Goal: Ask a question: Seek information or help from site administrators or community

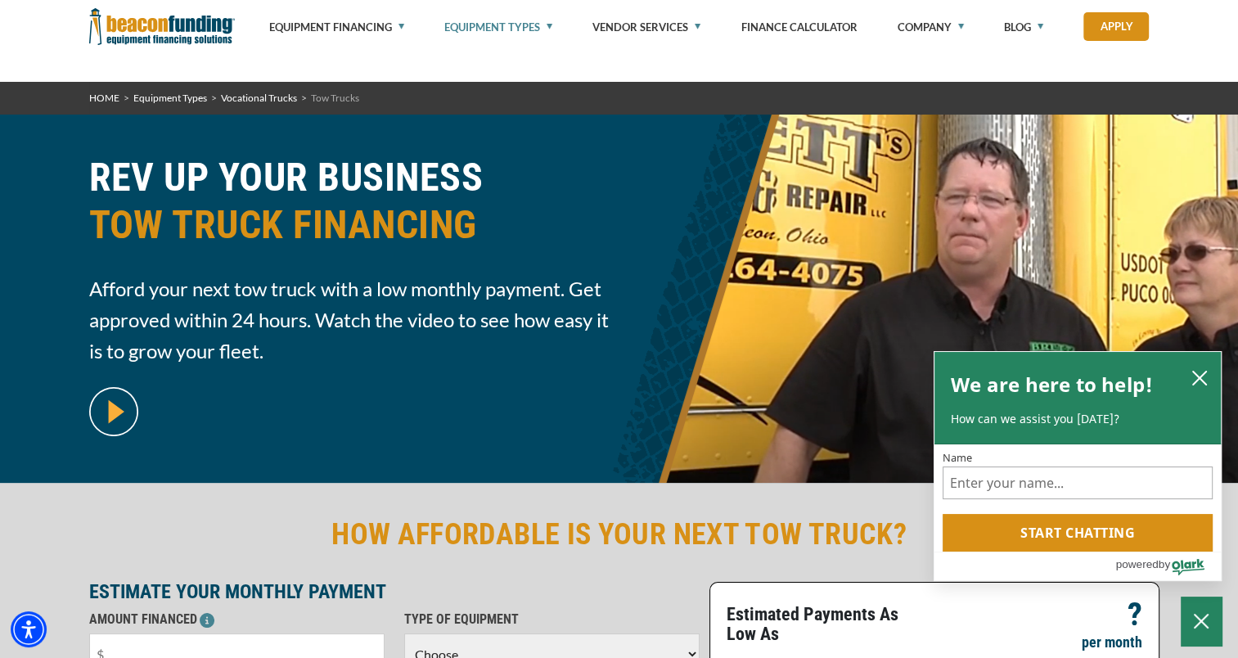
scroll to position [434, 0]
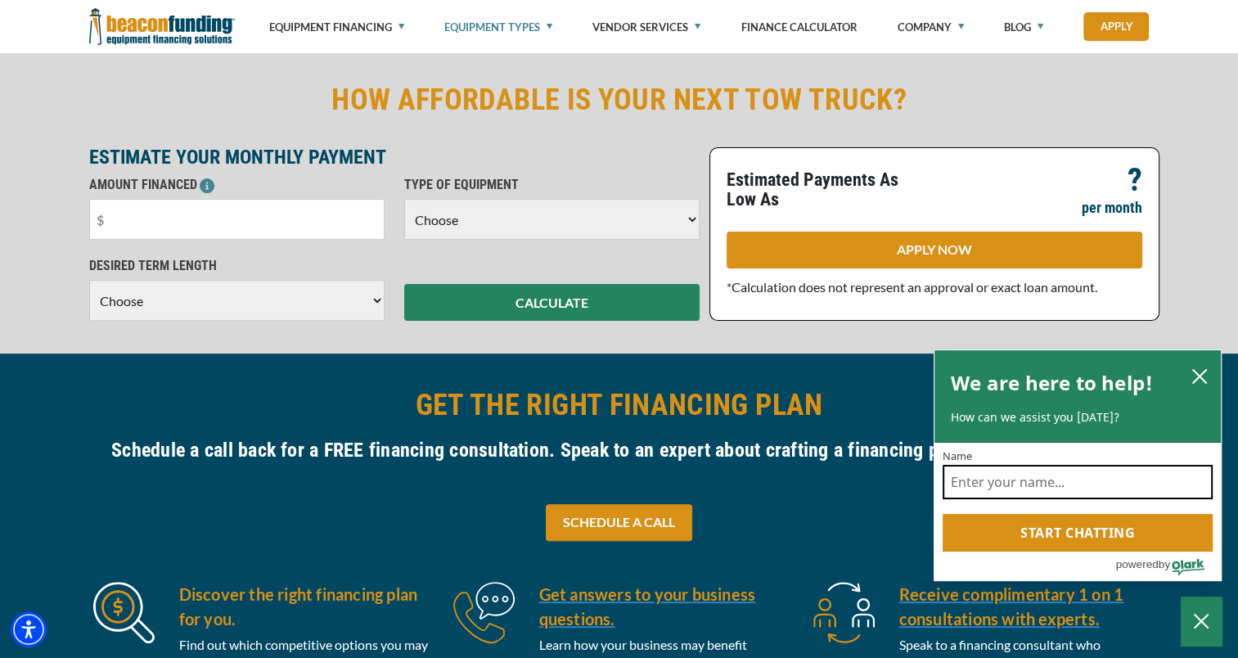
click at [1087, 488] on input "Name" at bounding box center [1078, 482] width 270 height 34
click at [1083, 489] on input "[PERSON_NAME]" at bounding box center [1078, 482] width 270 height 34
type input "[PERSON_NAME]"
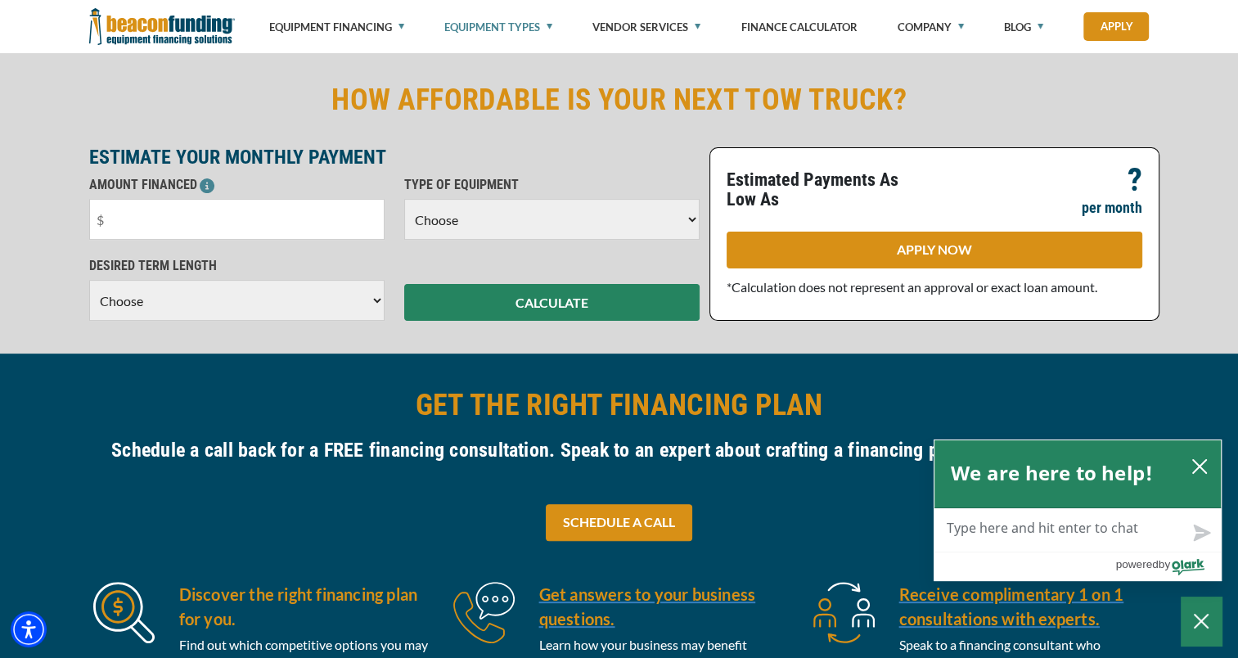
click at [1096, 524] on textarea "Live Chat Now" at bounding box center [1077, 530] width 286 height 43
type textarea "I"
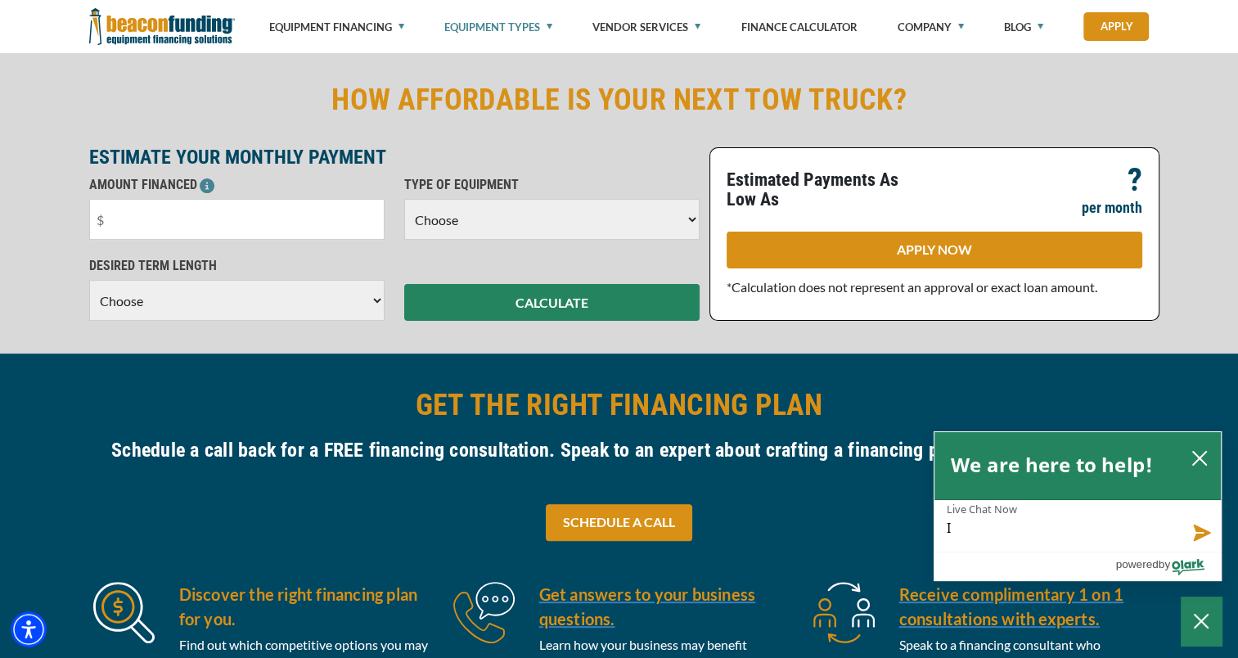
type textarea "I"
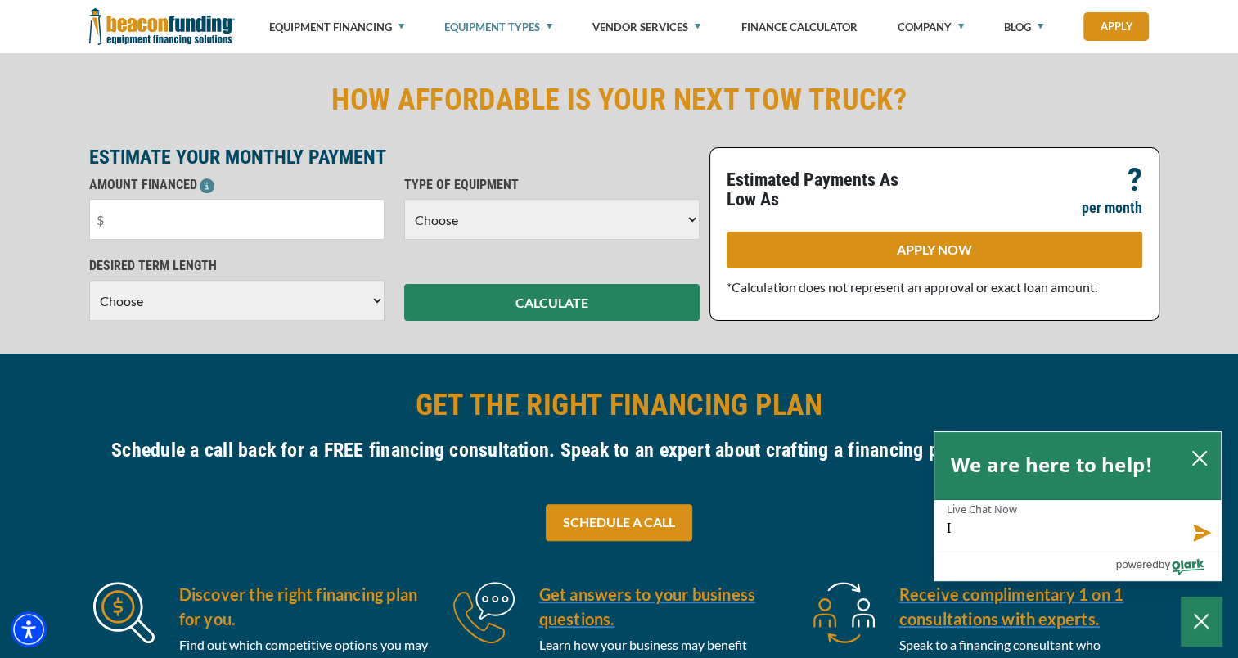
type textarea "I"
type textarea "I a"
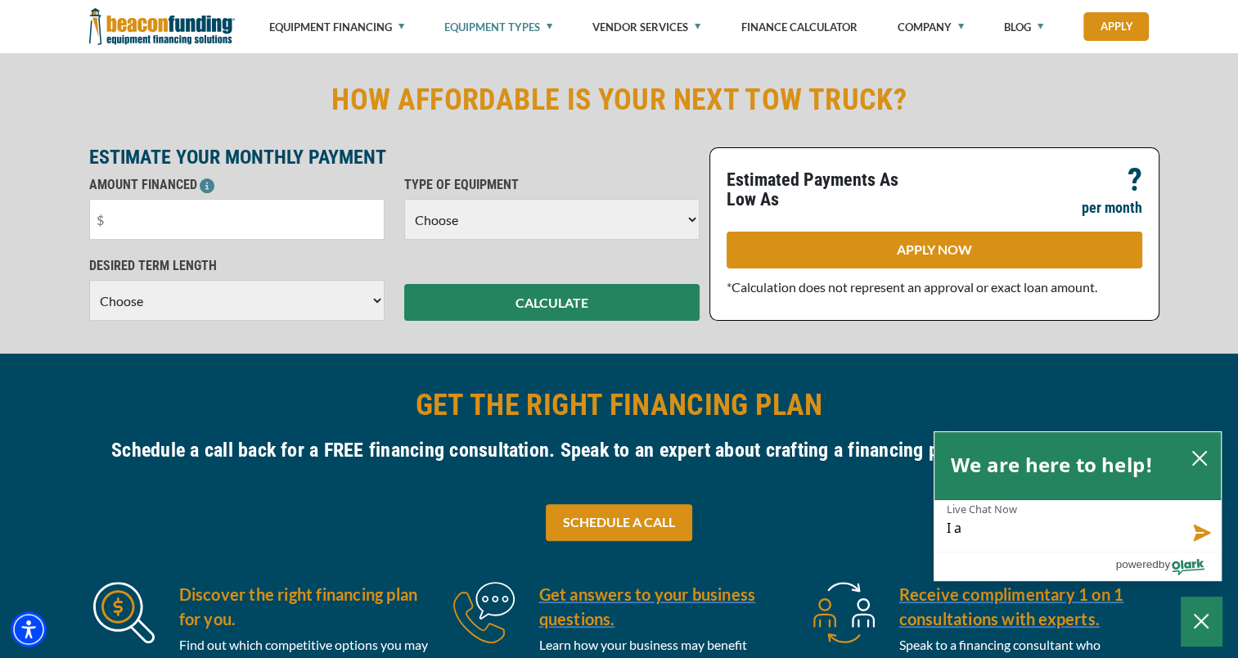
type textarea "I a"
type textarea "I am"
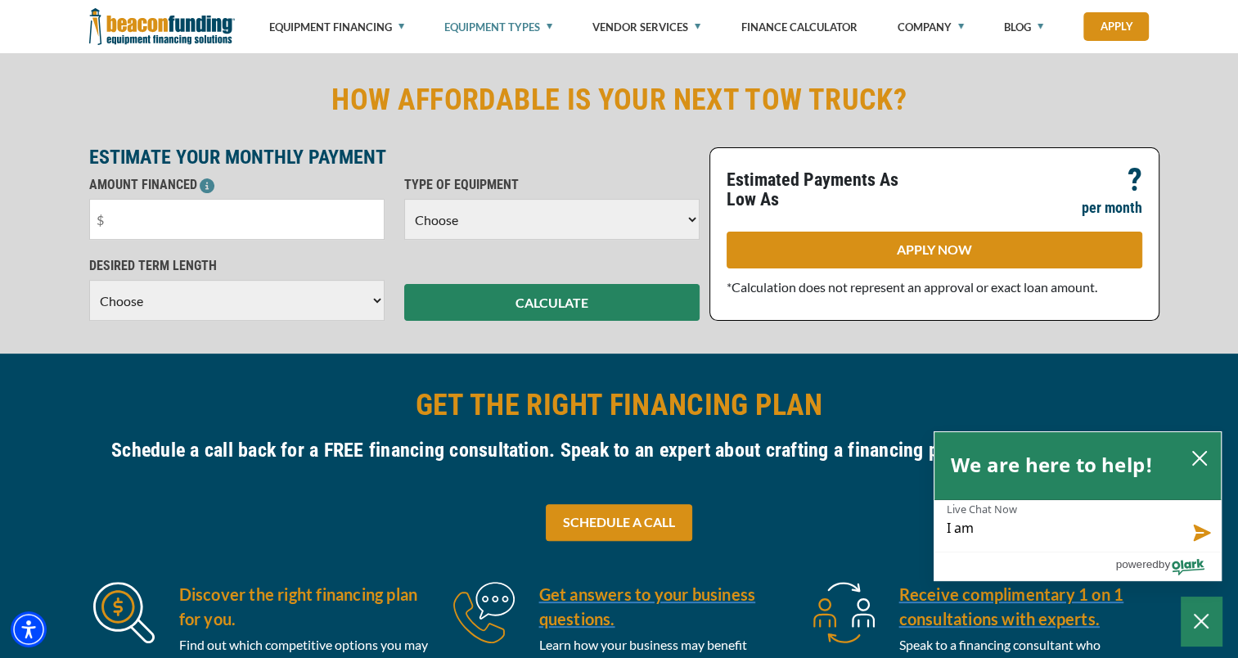
type textarea "I am"
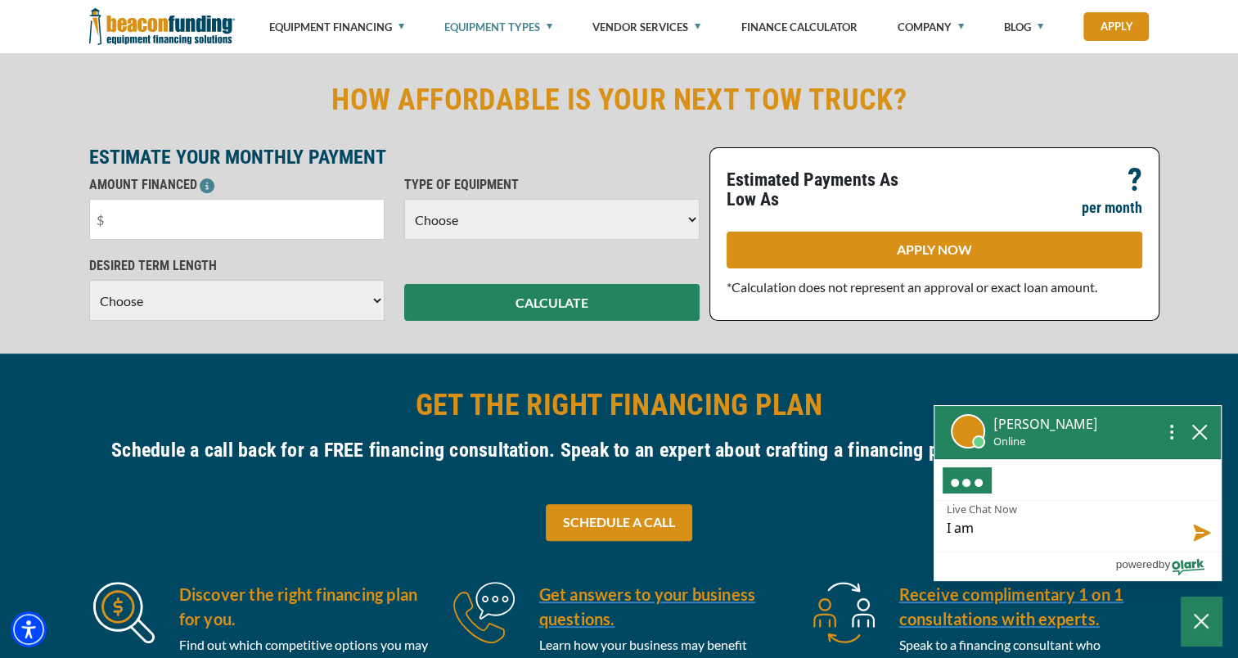
type textarea "I am i"
type textarea "I am in"
type textarea "I am int"
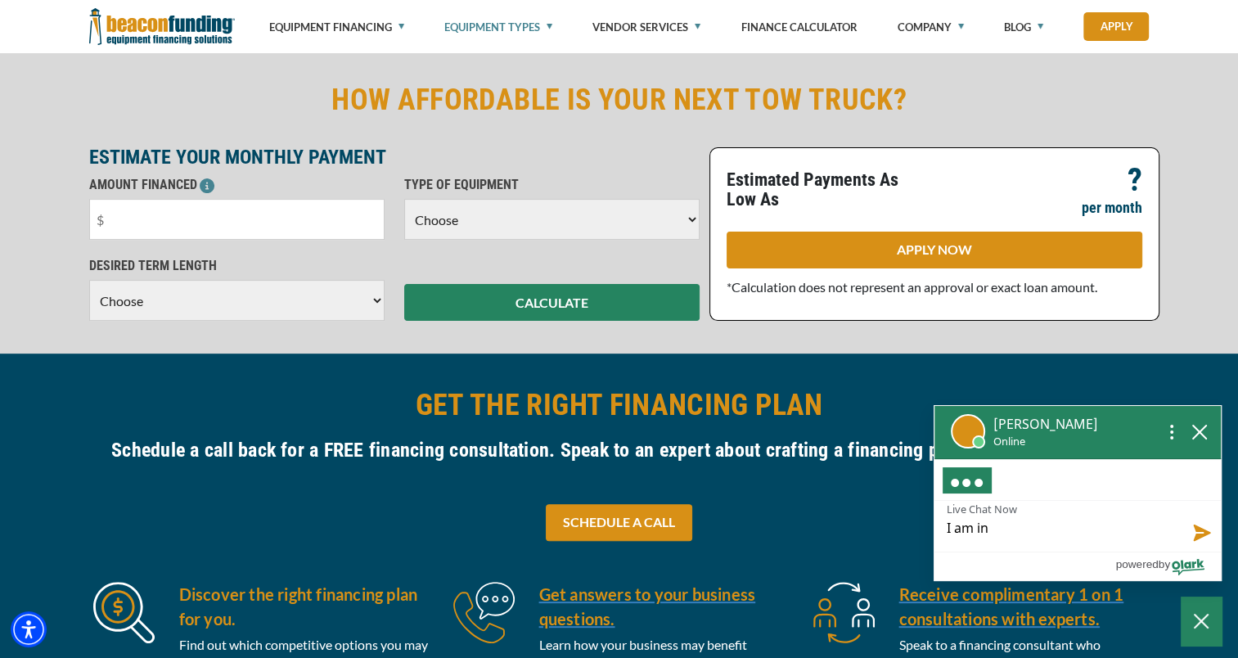
type textarea "I am int"
type textarea "I am inte"
type textarea "I am inter"
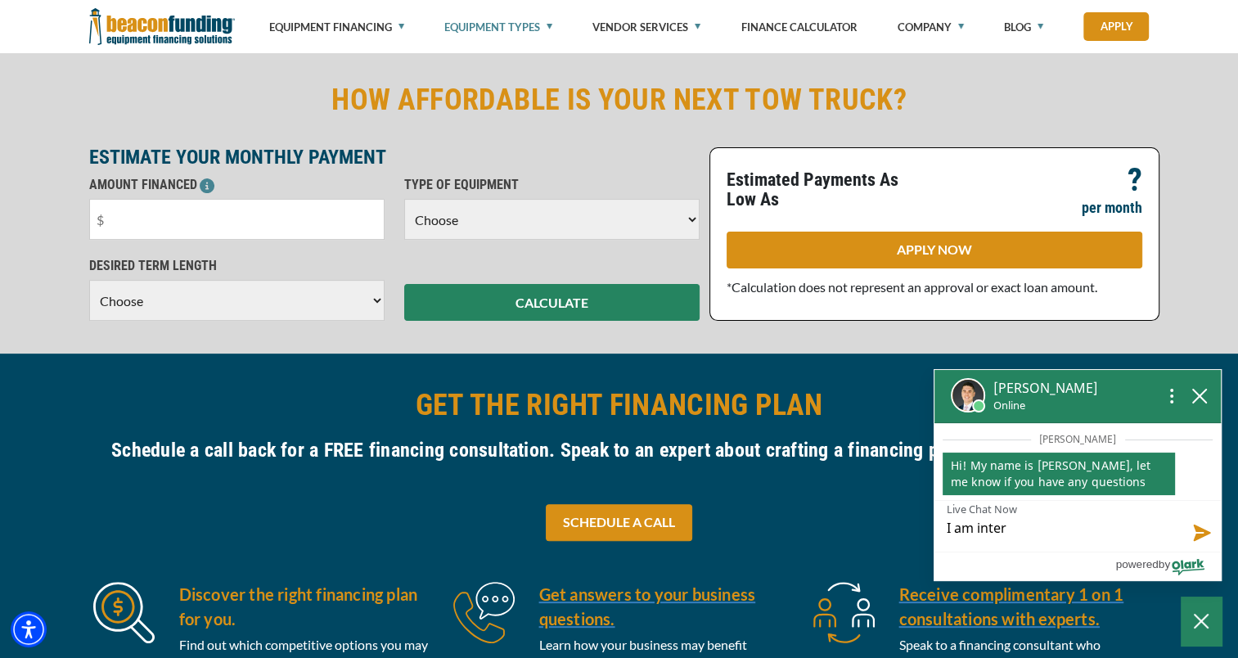
type textarea "I am inters"
type textarea "I am interse"
type textarea "I am intersew"
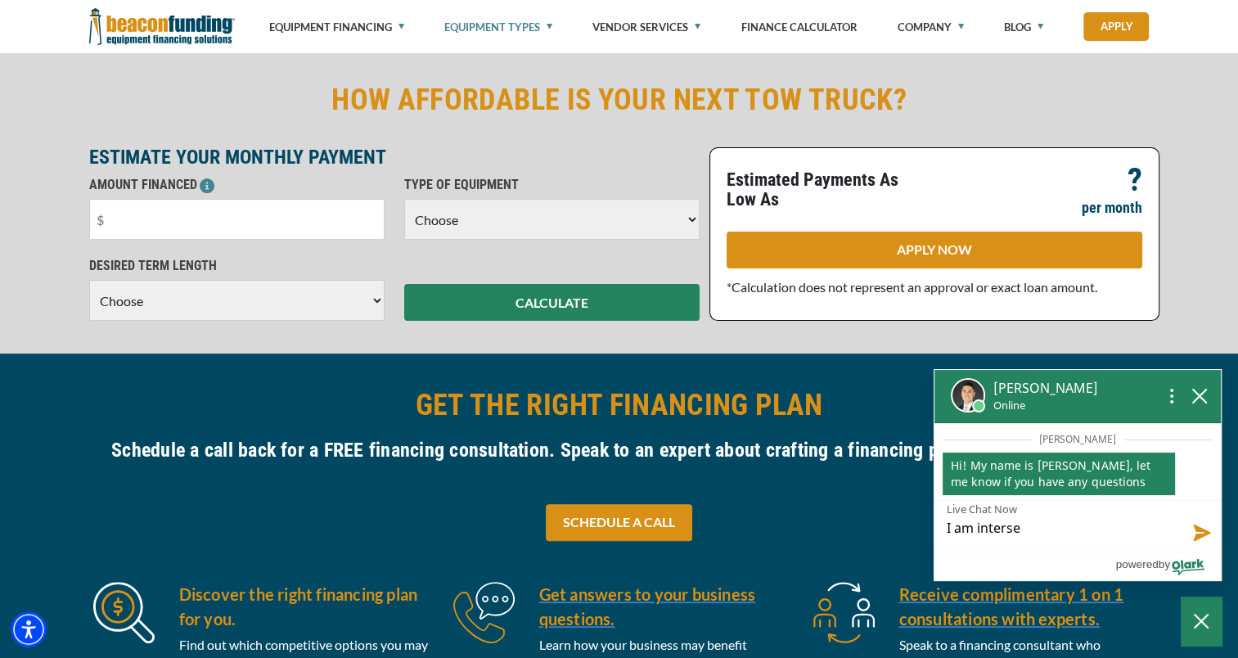
type textarea "I am intersew"
type textarea "I am intersewd"
type textarea "I am intersew"
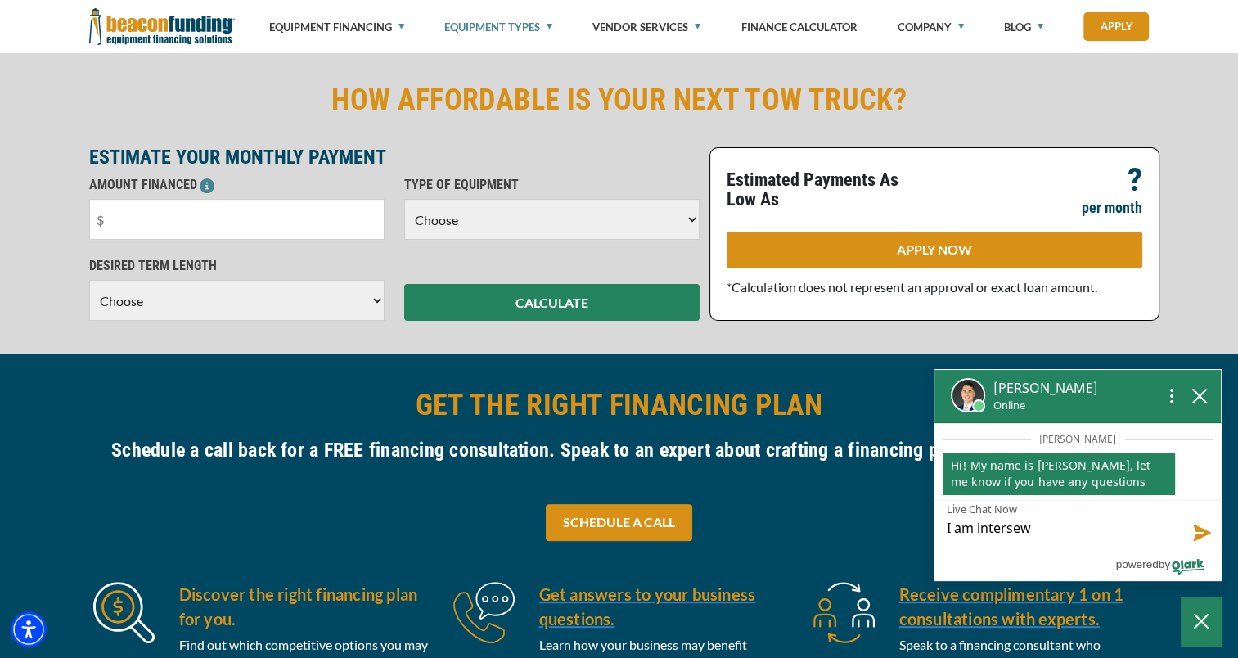
type textarea "I am interse"
type textarea "I am interset"
type textarea "I am intersete"
type textarea "I am interseted"
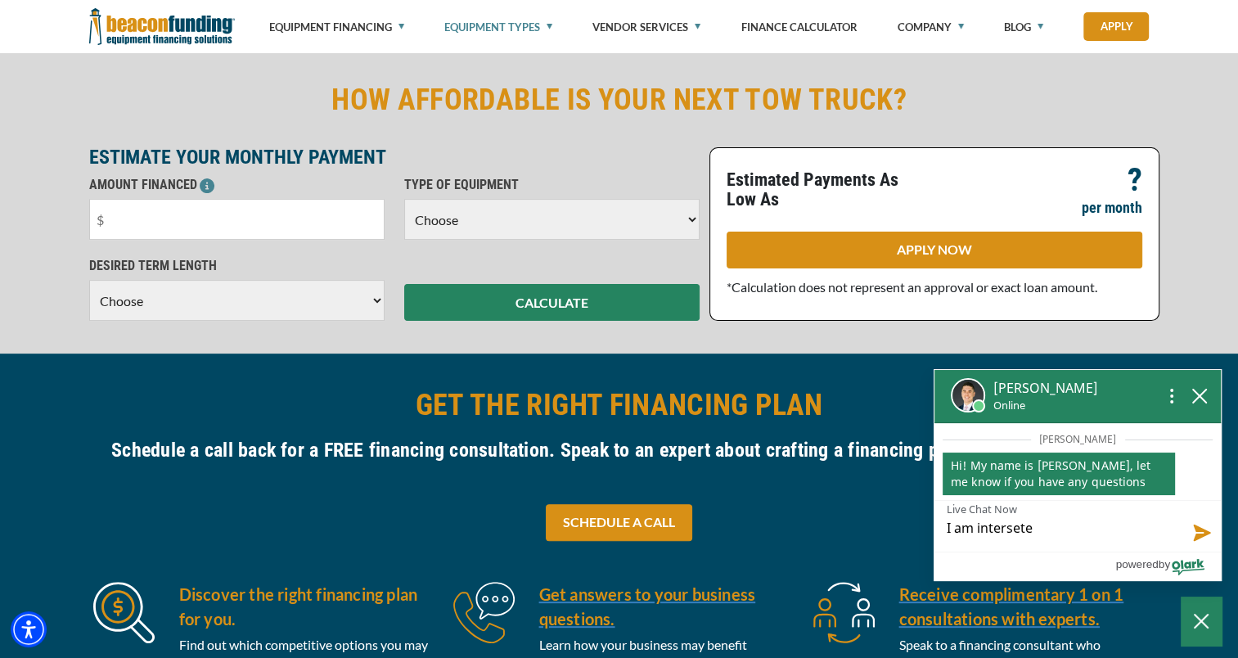
type textarea "I am interseted"
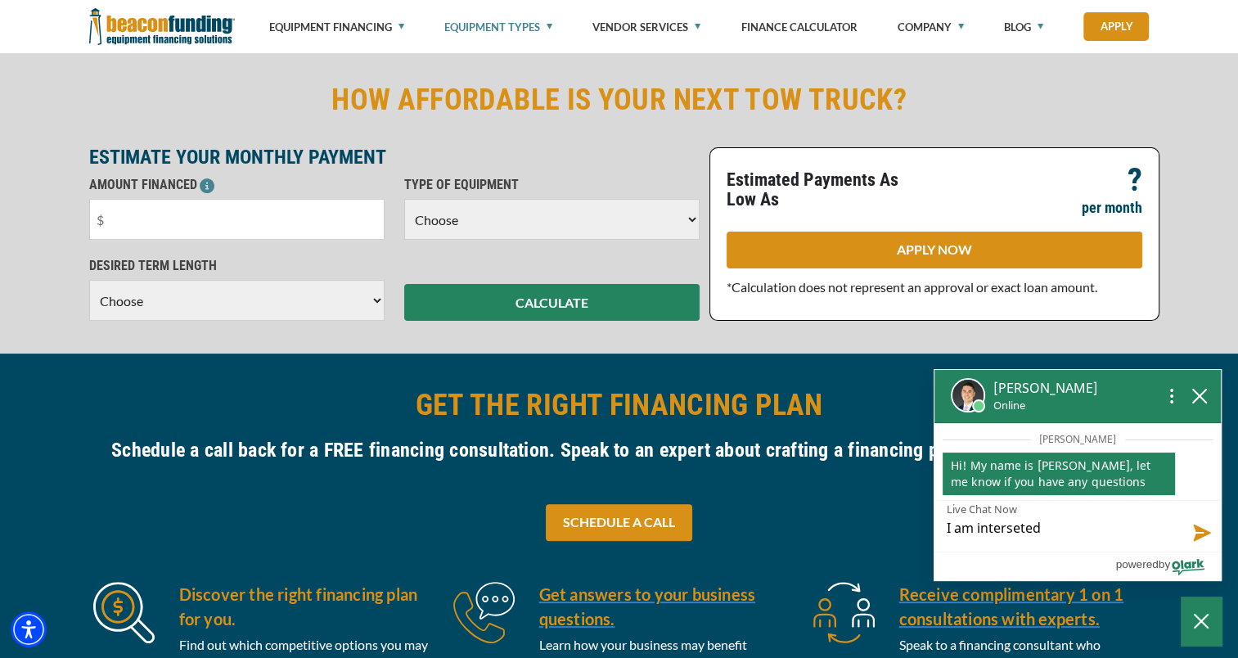
type textarea "I am intersete"
type textarea "I am interset"
type textarea "I am interse"
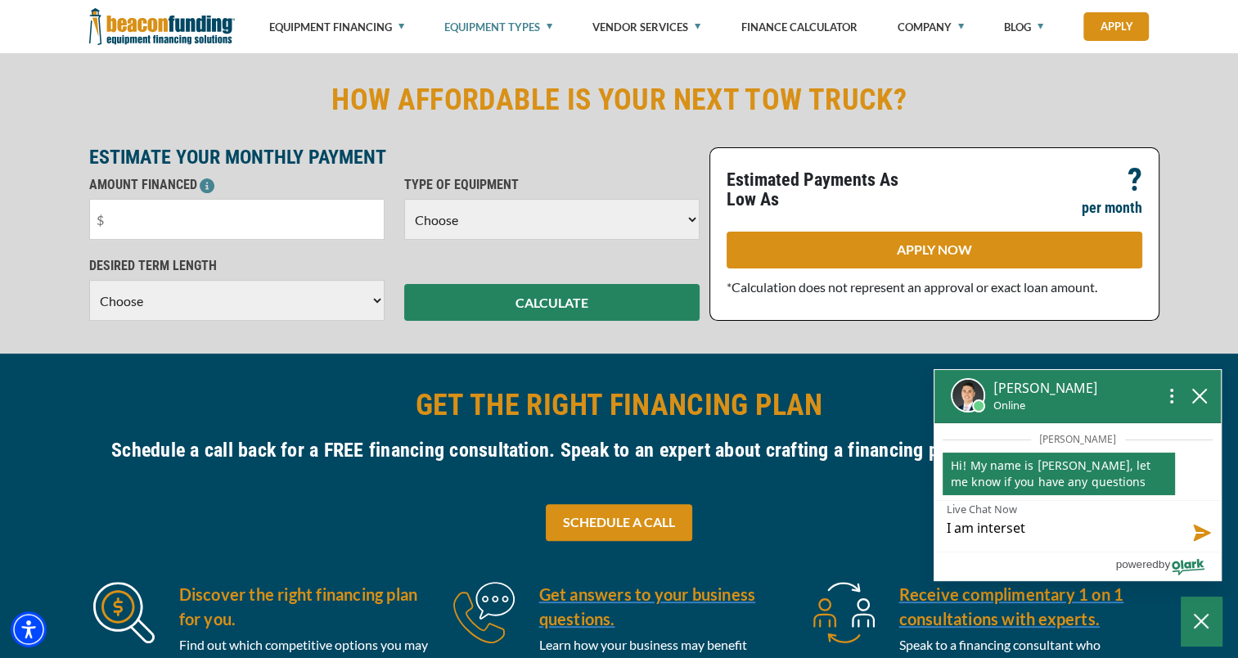
type textarea "I am interse"
type textarea "I am inters"
type textarea "I am inter"
type textarea "I am intere"
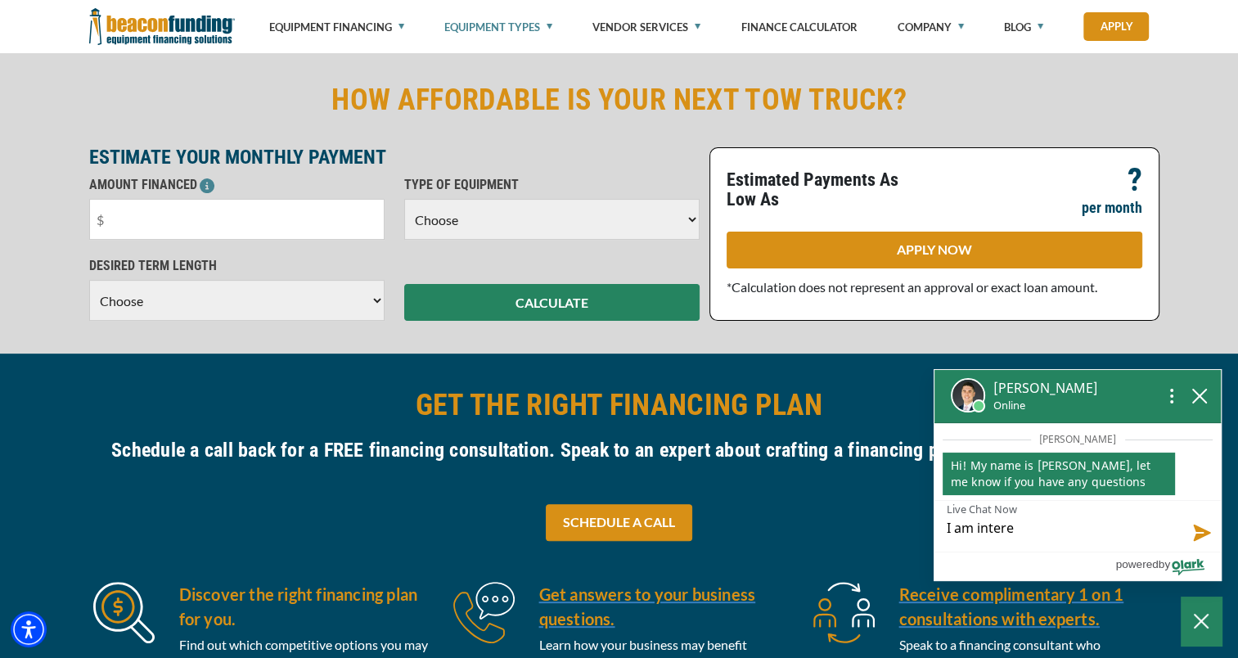
type textarea "I am interes"
type textarea "I am interested in"
click at [1096, 524] on textarea "I am interested in" at bounding box center [1077, 526] width 286 height 51
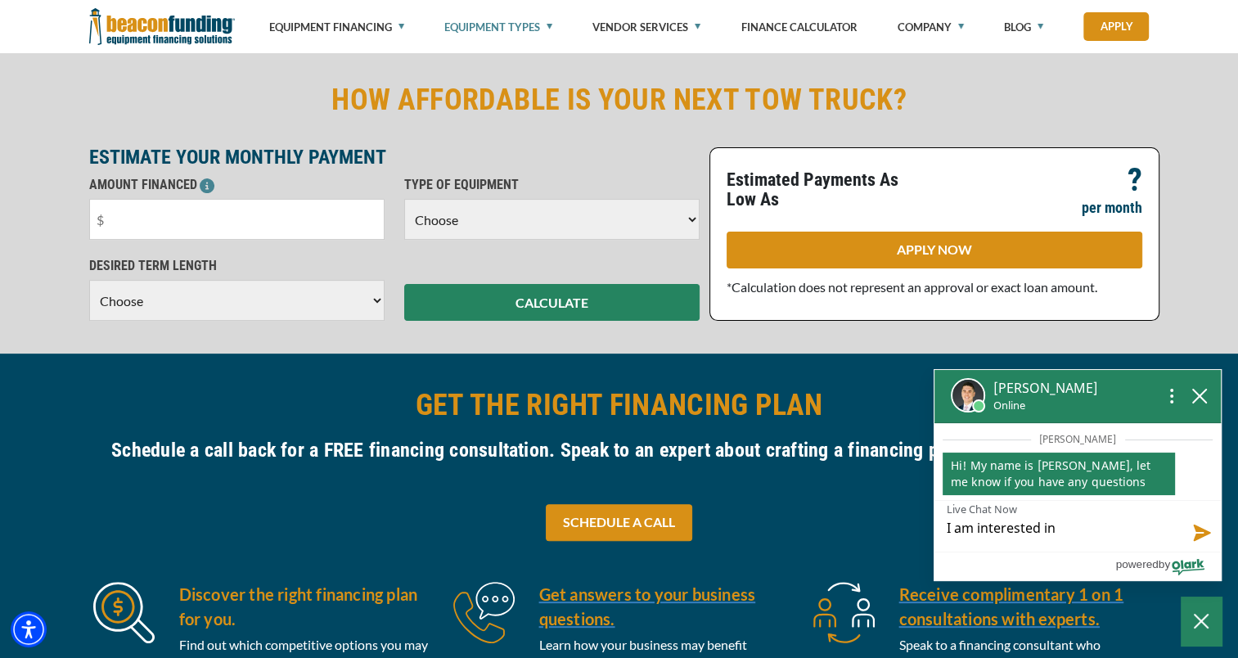
type textarea "I am interested in"
type textarea "I am interested in s"
type textarea "I am interested in sp"
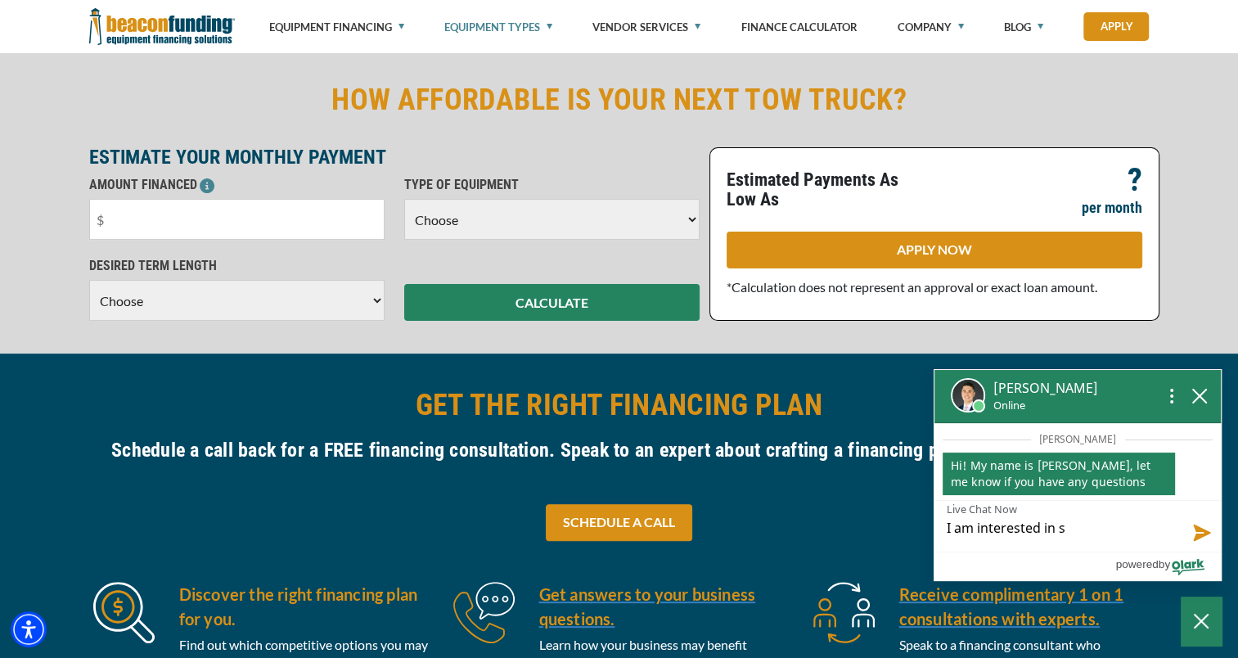
type textarea "I am interested in sp"
type textarea "I am interested in spe"
type textarea "I am interested in spea"
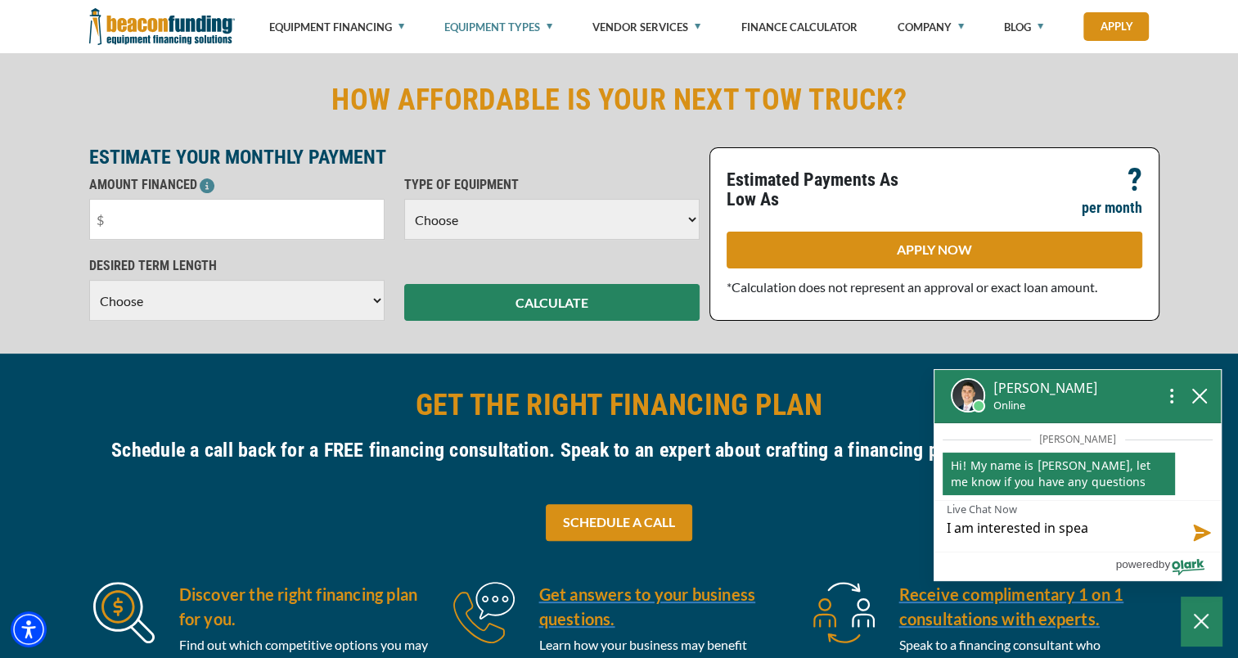
type textarea "I am interested in speak"
type textarea "I am interested in speaki"
type textarea "I am interested in speakin"
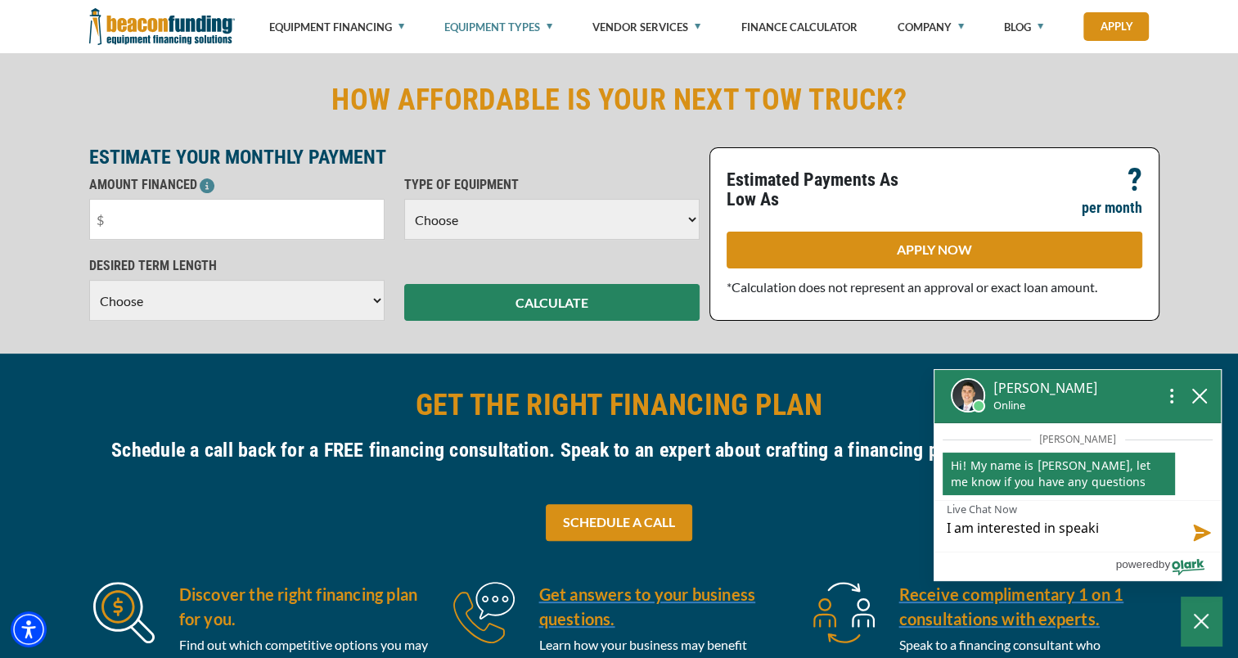
type textarea "I am interested in speakin"
type textarea "I am interested in speaking"
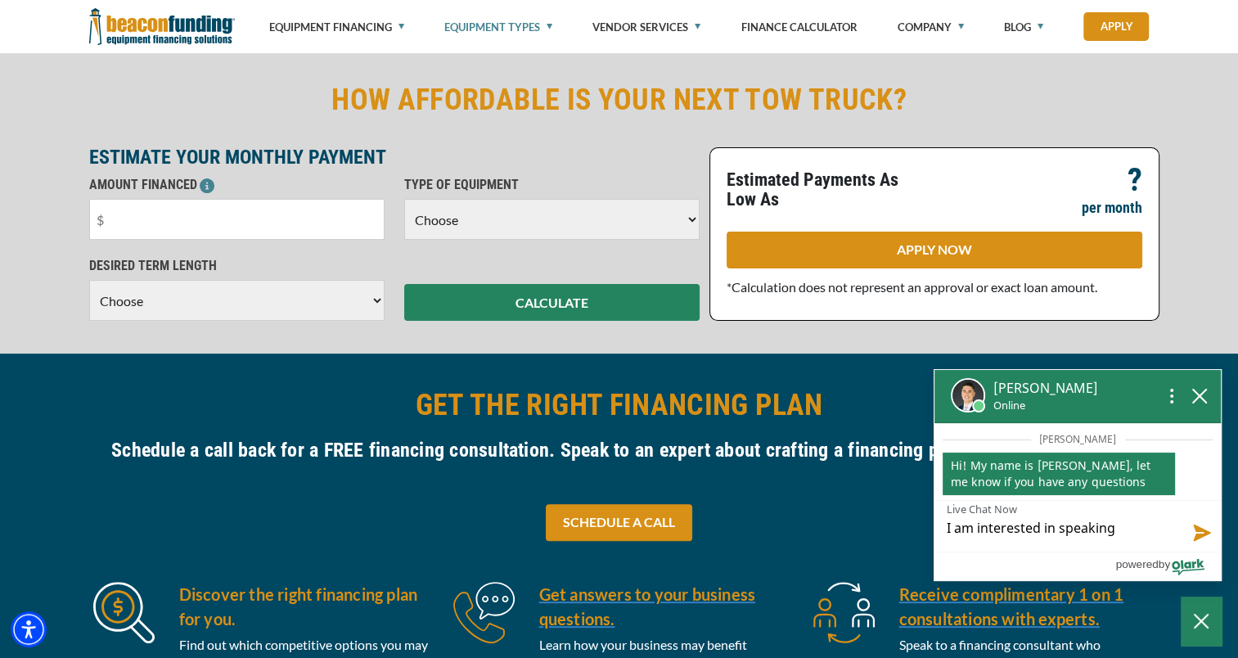
type textarea "I am interested in speaking s"
type textarea "I am interested in speaking so"
type textarea "I am interested in speaking som"
type textarea "I am interested in speaking so"
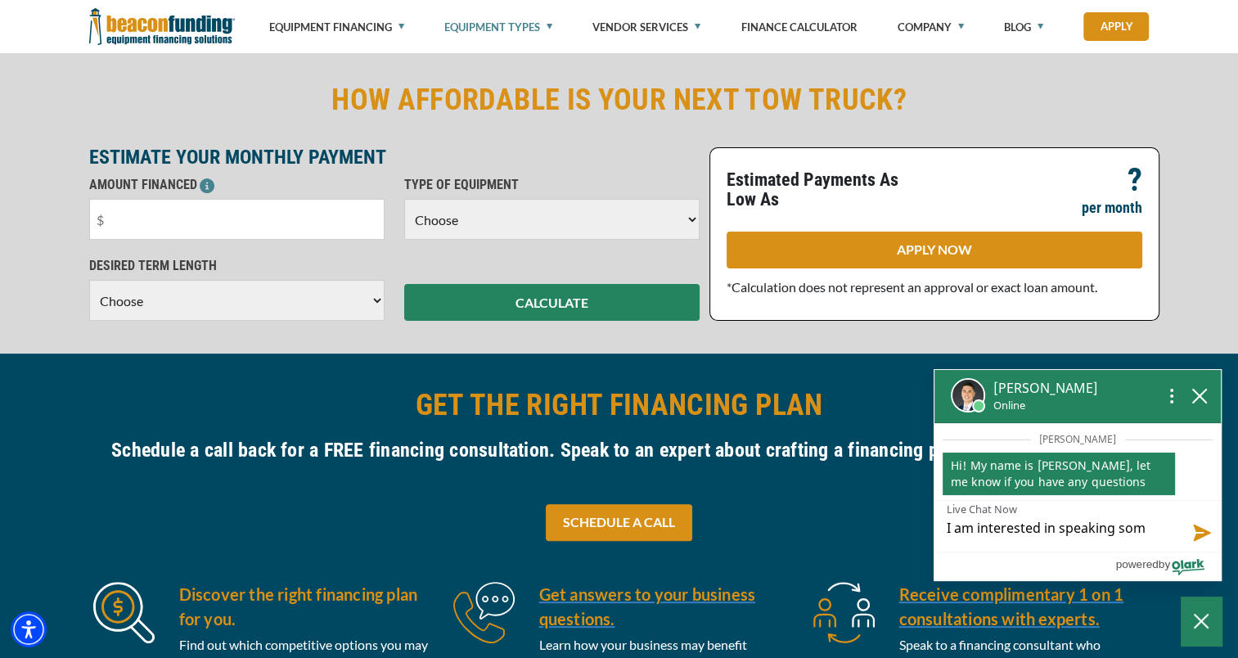
type textarea "I am interested in speaking so"
type textarea "I am interested in speaking s"
type textarea "I am interested in speaking"
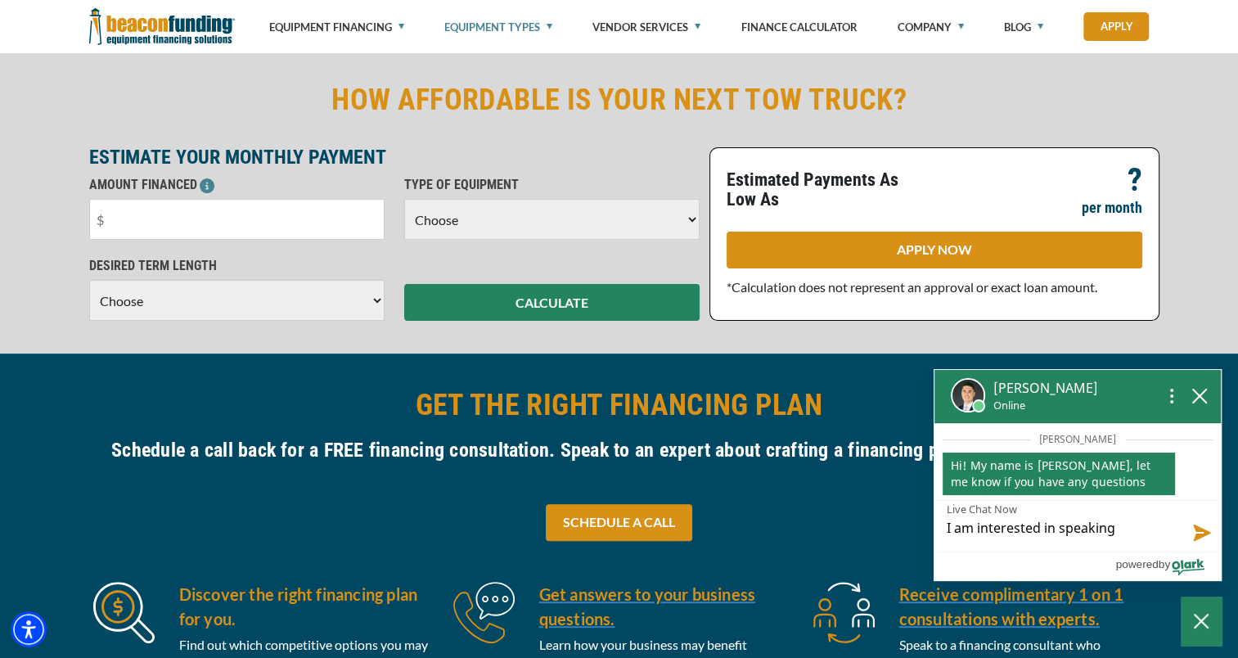
type textarea "I am interested in speaking t"
type textarea "I am interested in speaking to"
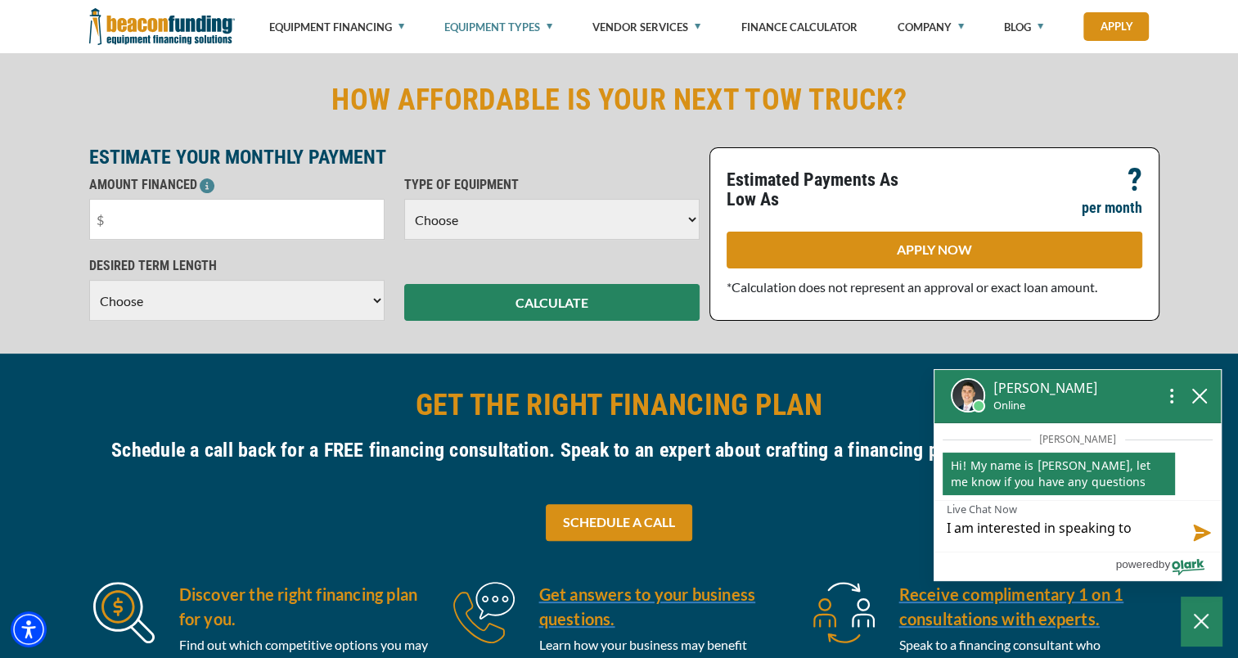
type textarea "I am interested in speaking to"
type textarea "I am interested in speaking to s"
type textarea "I am interested in speaking to so"
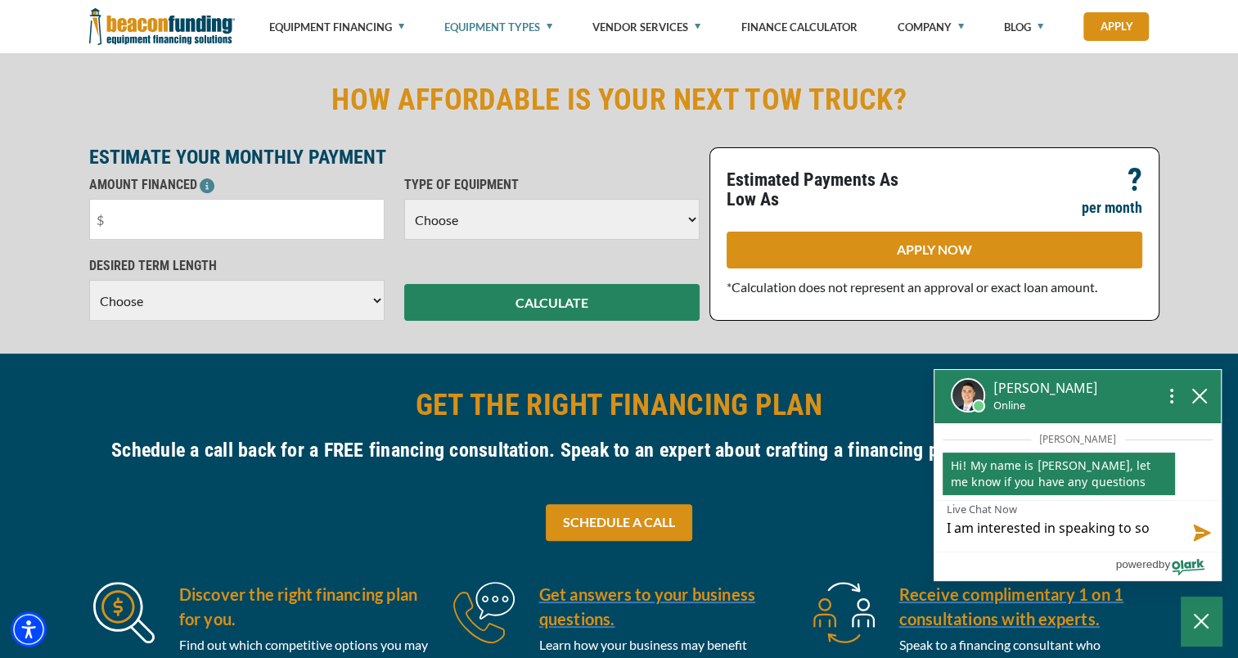
type textarea "I am interested in speaking to soe"
type textarea "I am interested in speaking to soeo"
type textarea "I am interested in speaking to soe"
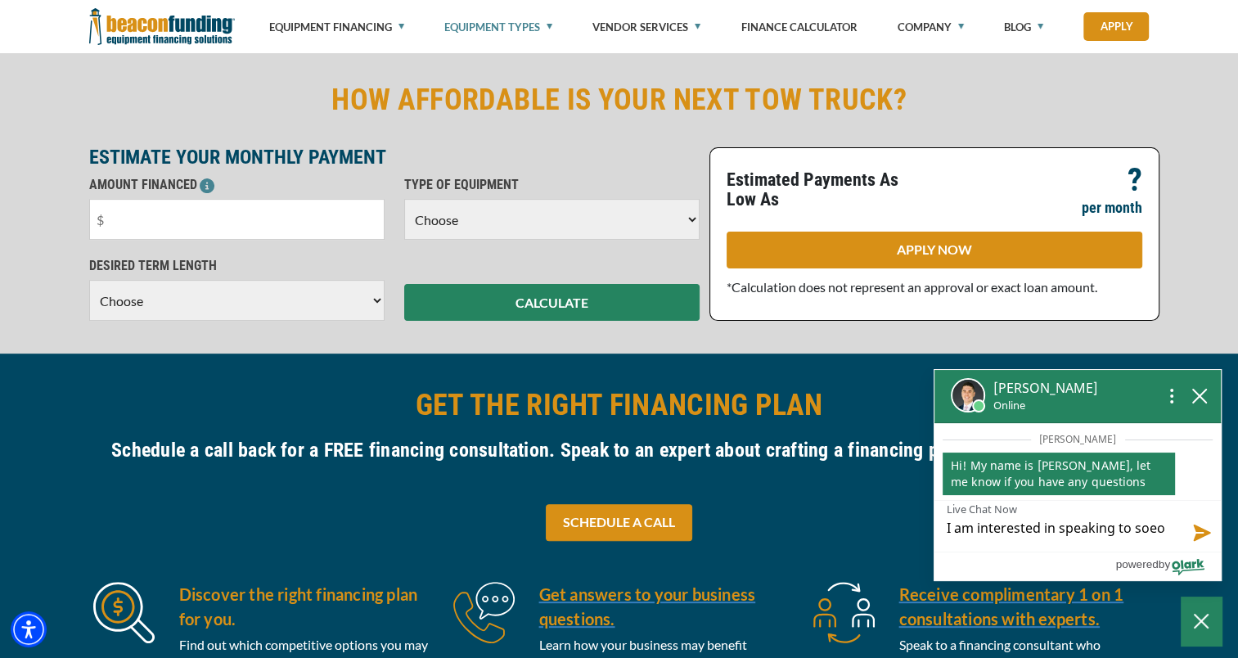
type textarea "I am interested in speaking to soe"
type textarea "I am interested in speaking to so"
type textarea "I am interested in speaking to soe"
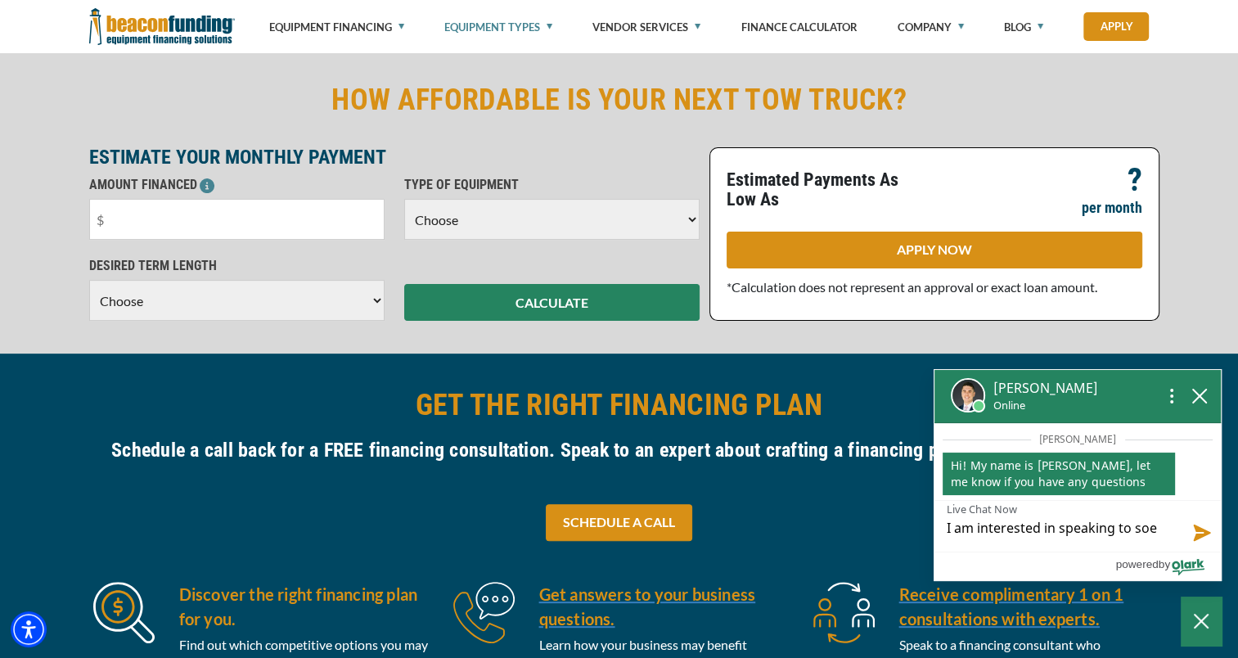
type textarea "I am interested in speaking to so"
type textarea "I am interested in speaking to som"
type textarea "I am interested in speaking to some"
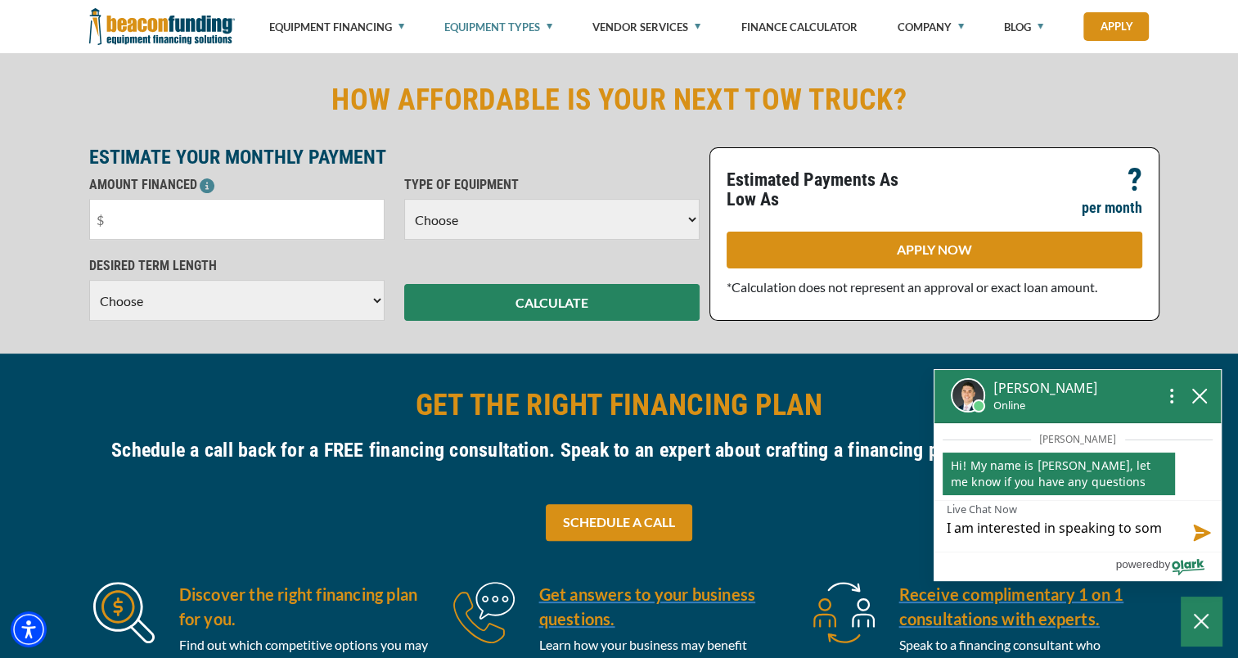
type textarea "I am interested in speaking to some"
type textarea "I am interested in speaking to someo"
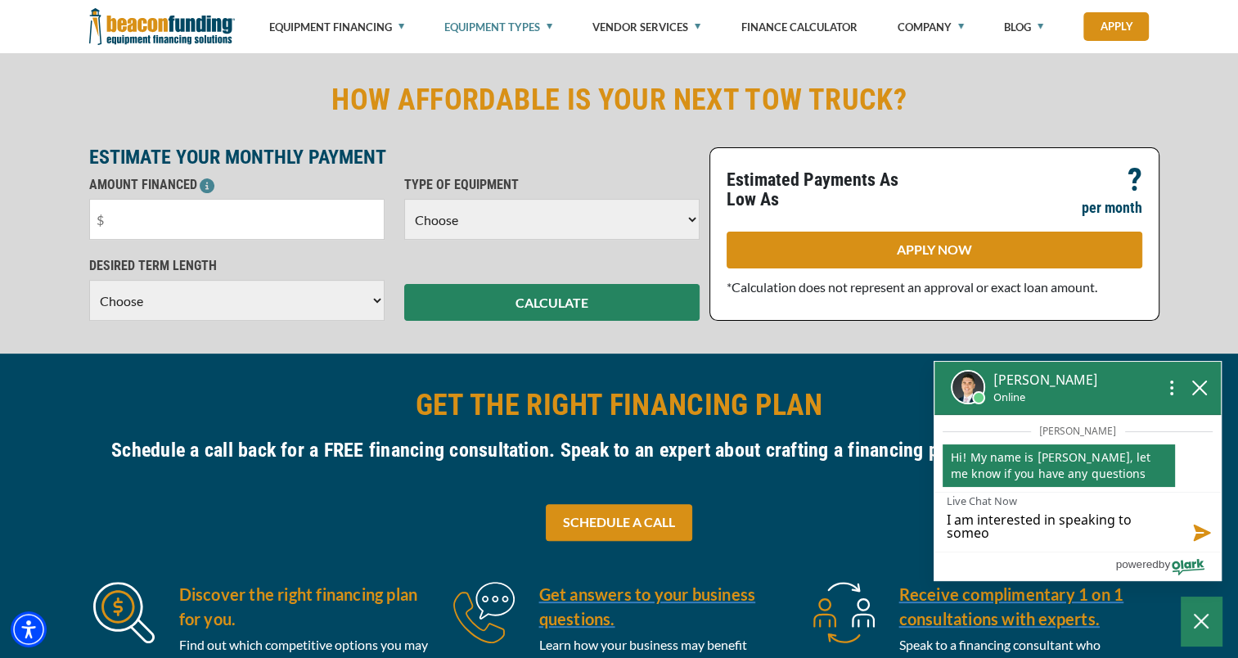
type textarea "I am interested in speaking to someon"
type textarea "I am interested in speaking to someone"
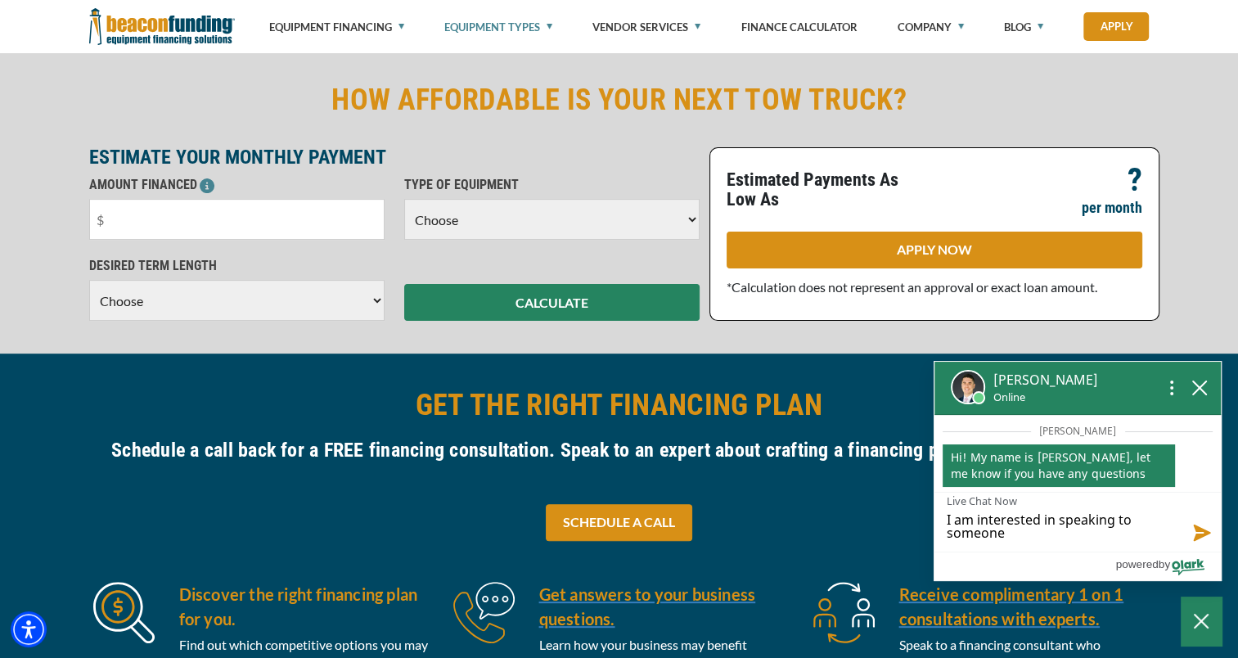
type textarea "I am interested in speaking to someone"
type textarea "I am interested in speaking to someone a"
type textarea "I am interested in speaking to someone ab"
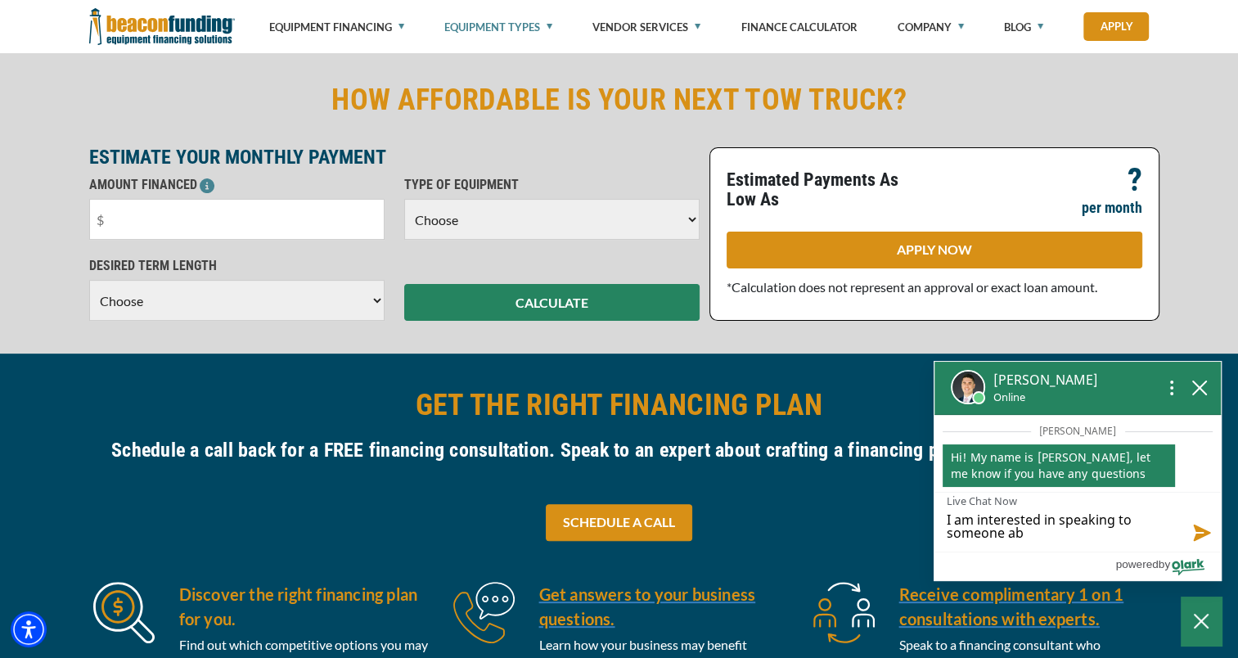
type textarea "I am interested in speaking to someone abo"
type textarea "I am interested in speaking to someone abou"
type textarea "I am interested in speaking to someone about"
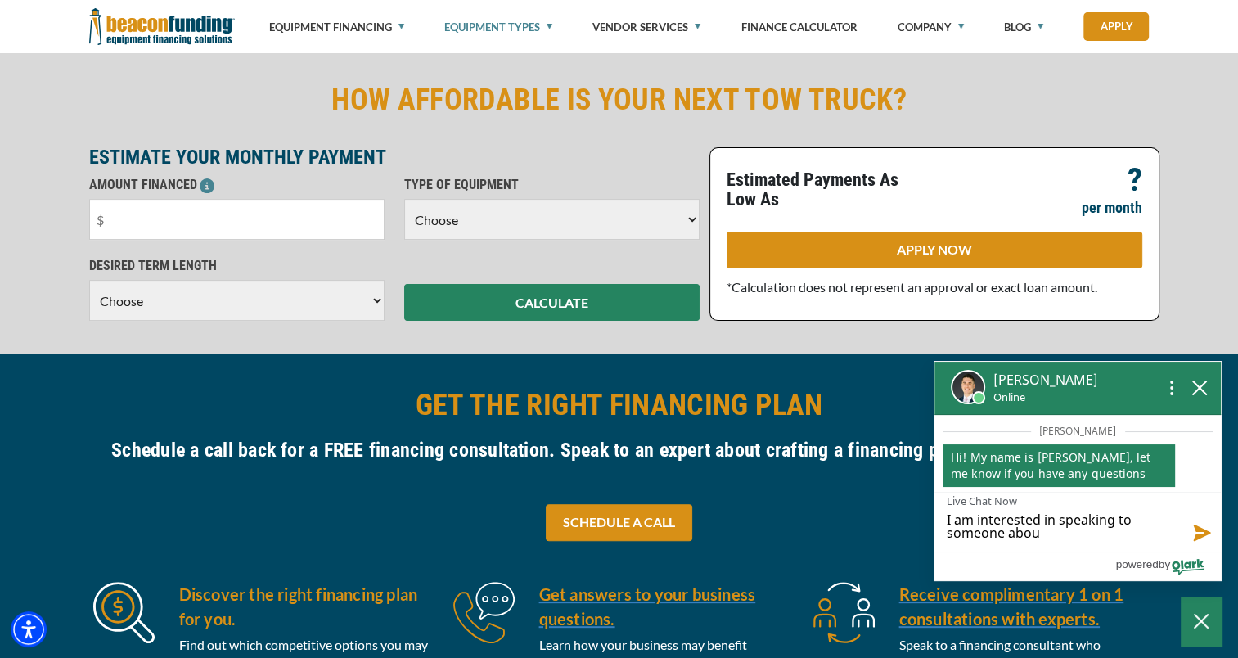
type textarea "I am interested in speaking to someone about"
type textarea "I am interested in speaking to someone about a"
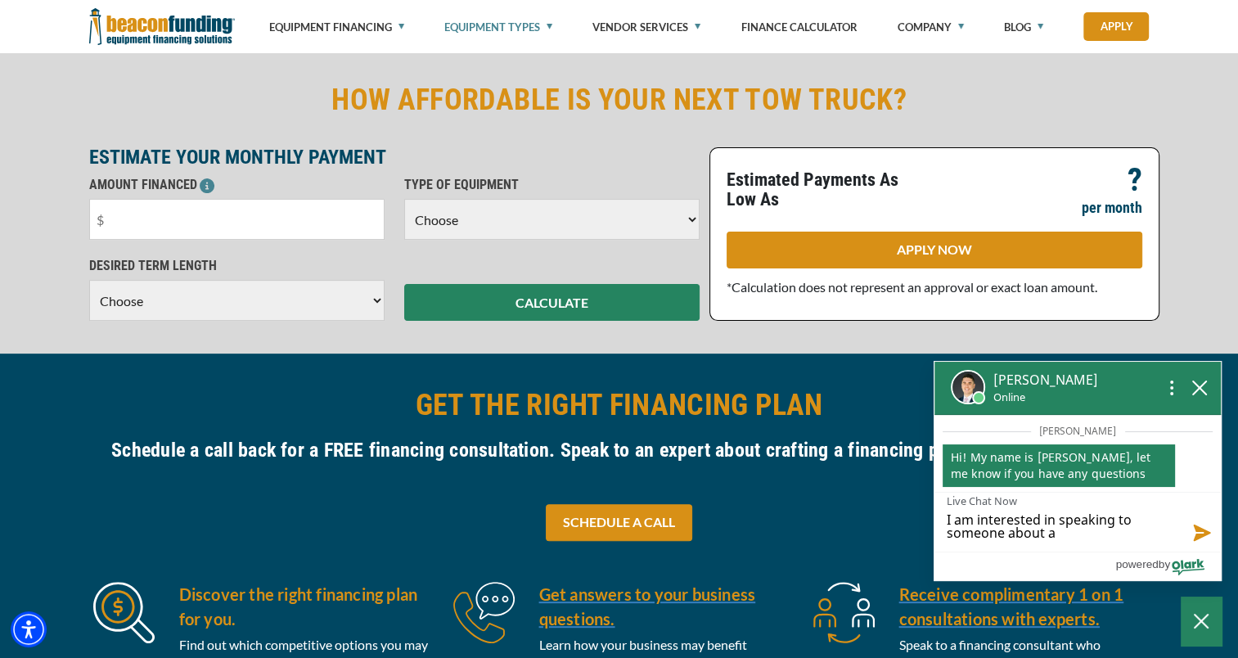
type textarea "I am interested in speaking to someone about a"
type textarea "I am interested in speaking to someone about a l"
type textarea "I am interested in speaking to someone about a lo"
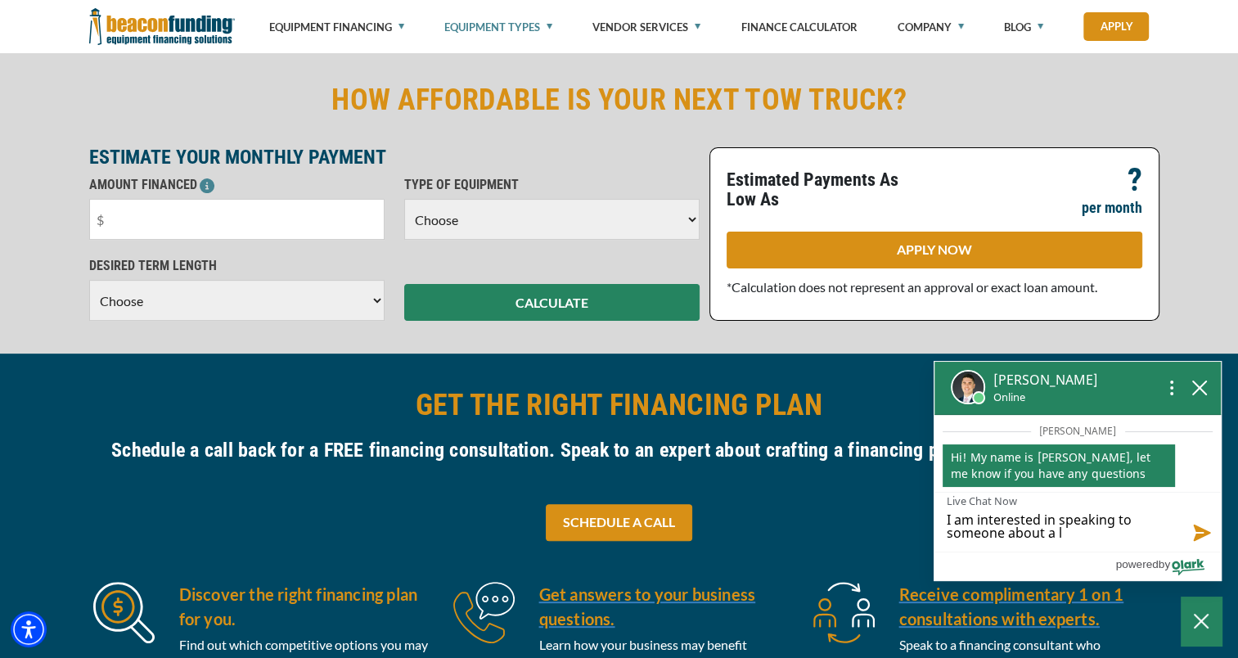
type textarea "I am interested in speaking to someone about a lo"
type textarea "I am interested in speaking to someone about a loa"
type textarea "I am interested in speaking to someone about a loan"
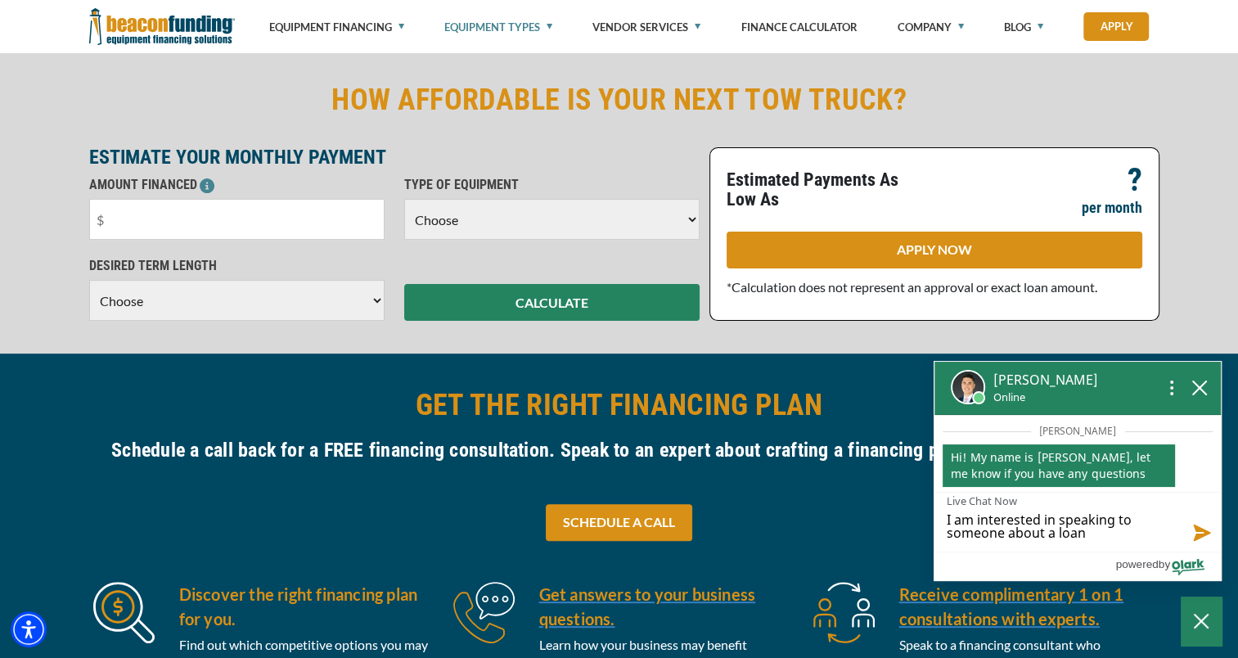
type textarea "I am interested in speaking to someone about a loan"
type textarea "I am interested in speaking to someone about a loan t"
type textarea "I am interested in speaking to someone about a loan to"
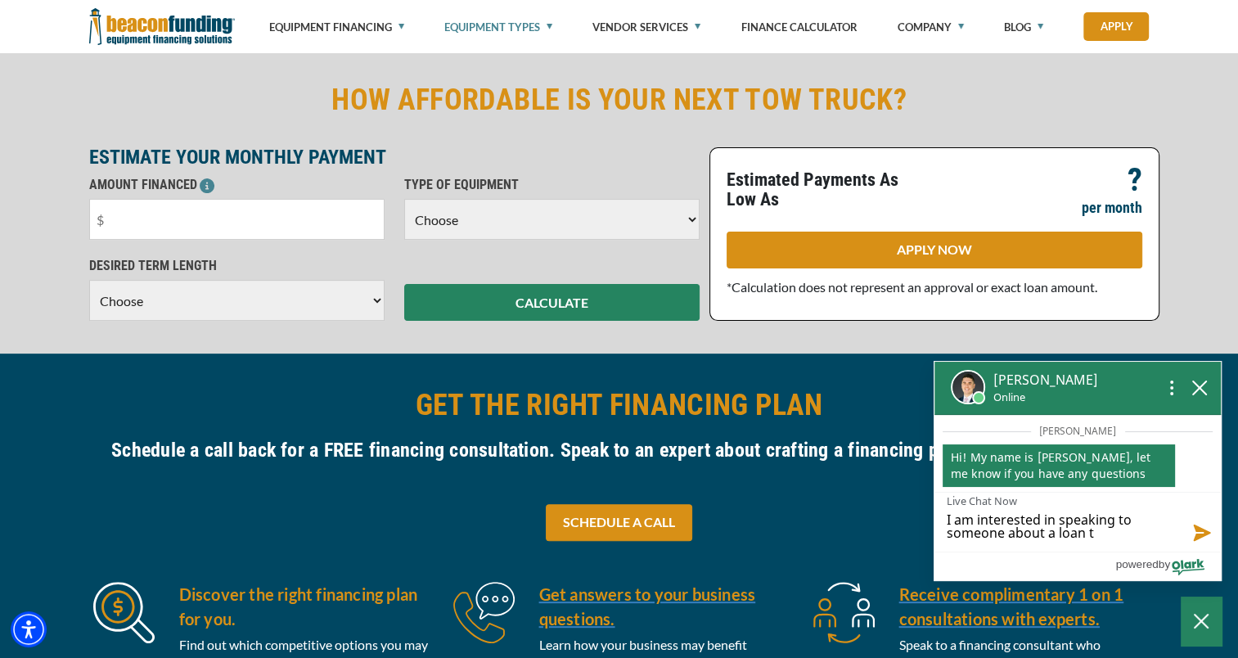
type textarea "I am interested in speaking to someone about a loan to"
type textarea "I am interested in speaking to someone about a loan to p"
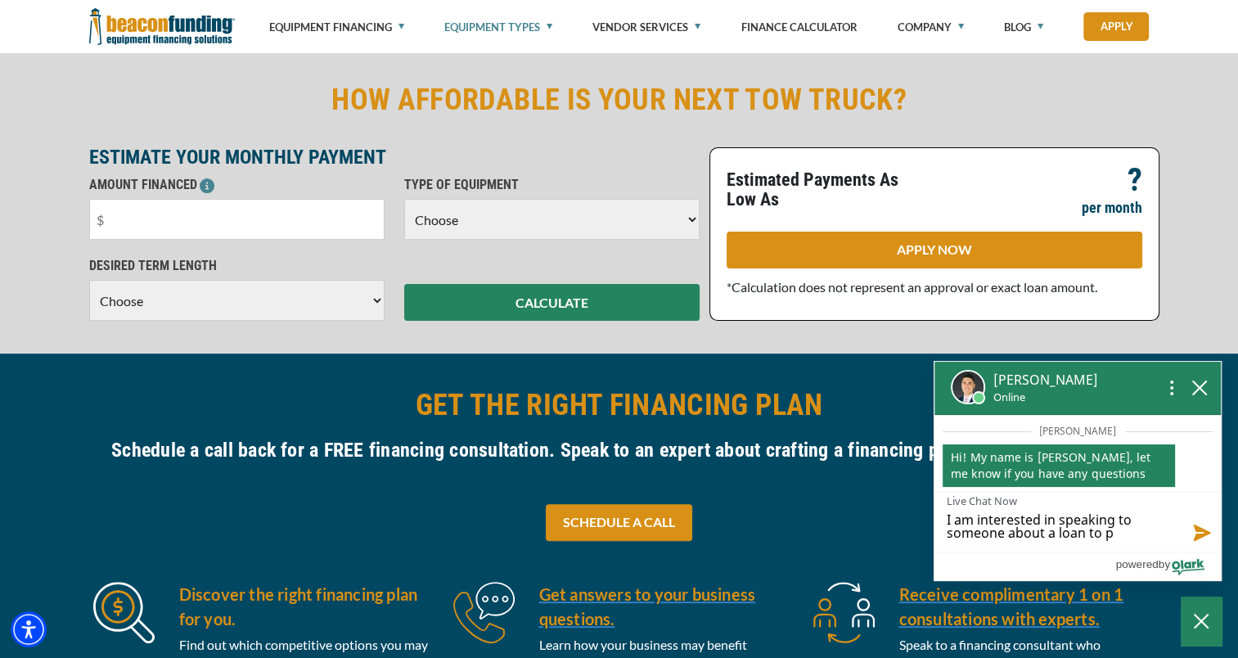
type textarea "I am interested in speaking to someone about a loan to pu"
type textarea "I am interested in speaking to someone about a loan to pur"
type textarea "I am interested in speaking to someone about a loan to purc"
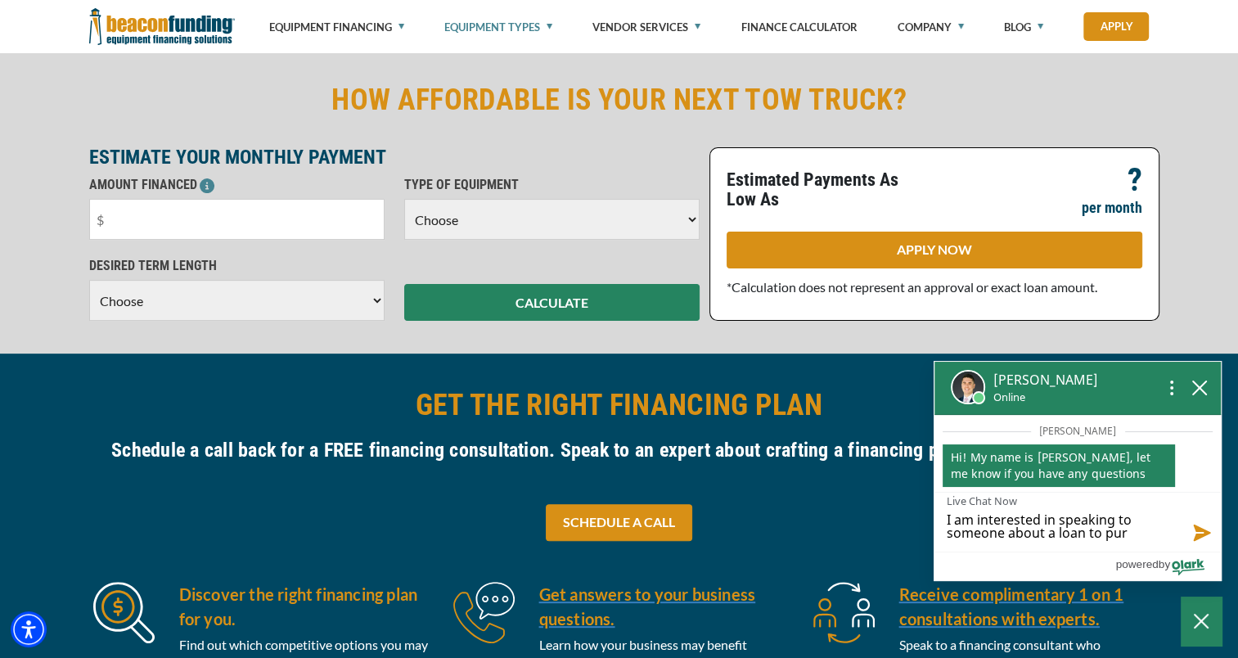
type textarea "I am interested in speaking to someone about a loan to purc"
type textarea "I am interested in speaking to someone about a loan to purch"
type textarea "I am interested in speaking to someone about a loan to purcha"
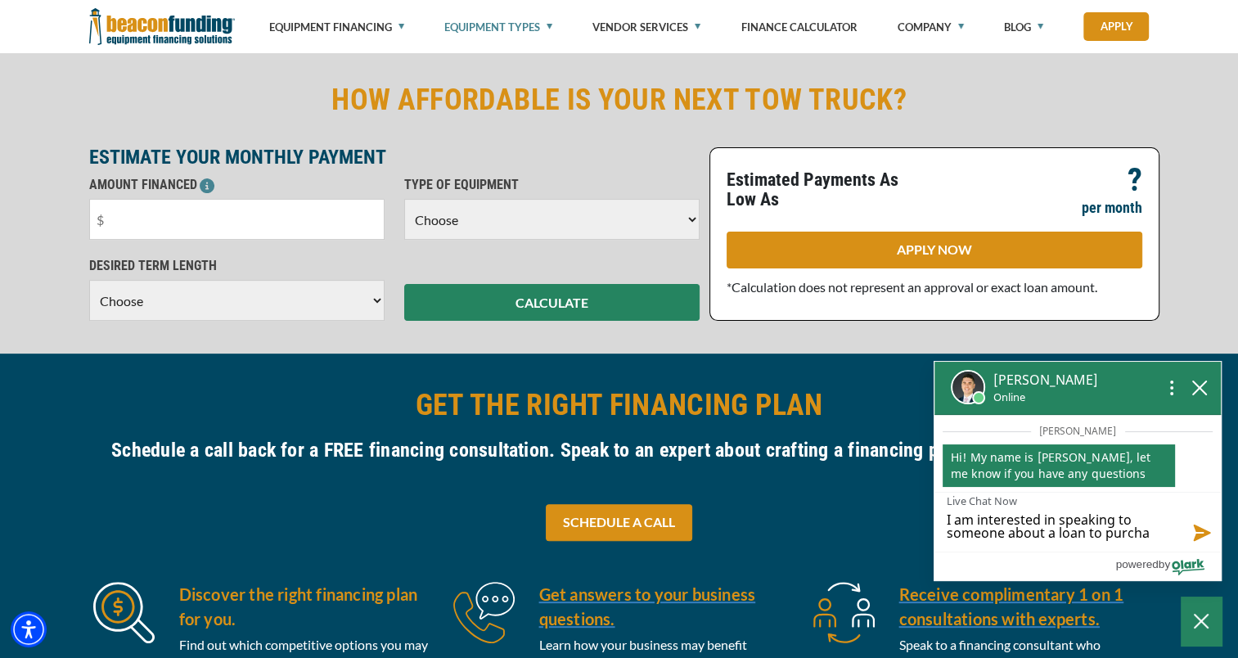
type textarea "I am interested in speaking to someone about a loan to purchas"
type textarea "I am interested in speaking to someone about a loan to purchase"
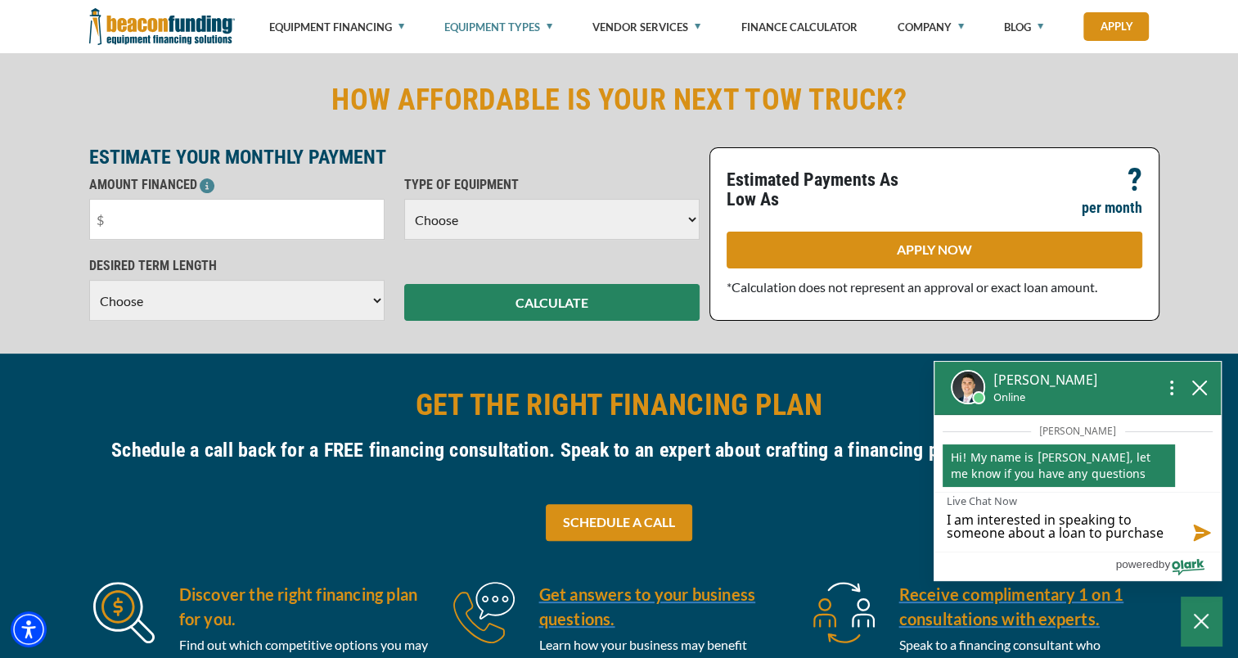
type textarea "I am interested in speaking to someone about a loan to purchase"
type textarea "I am interested in speaking to someone about a loan to purchase a"
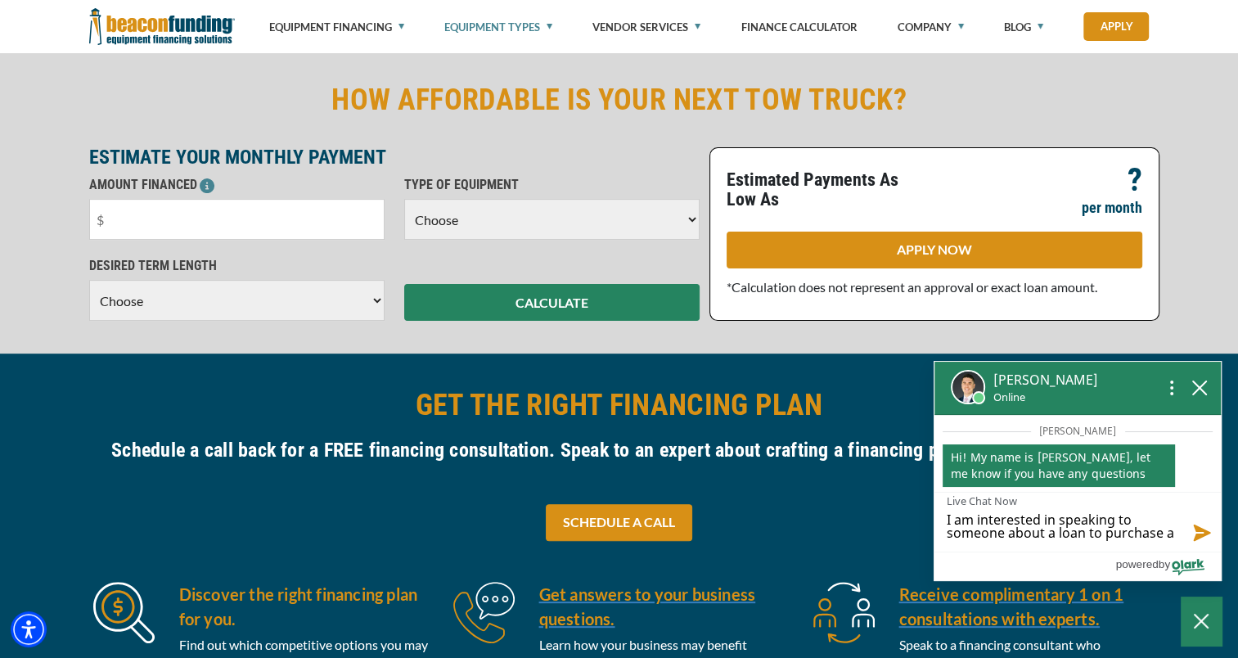
type textarea "I am interested in speaking to someone about a loan to purchase a r"
type textarea "I am interested in speaking to someone about a loan to purchase a ro"
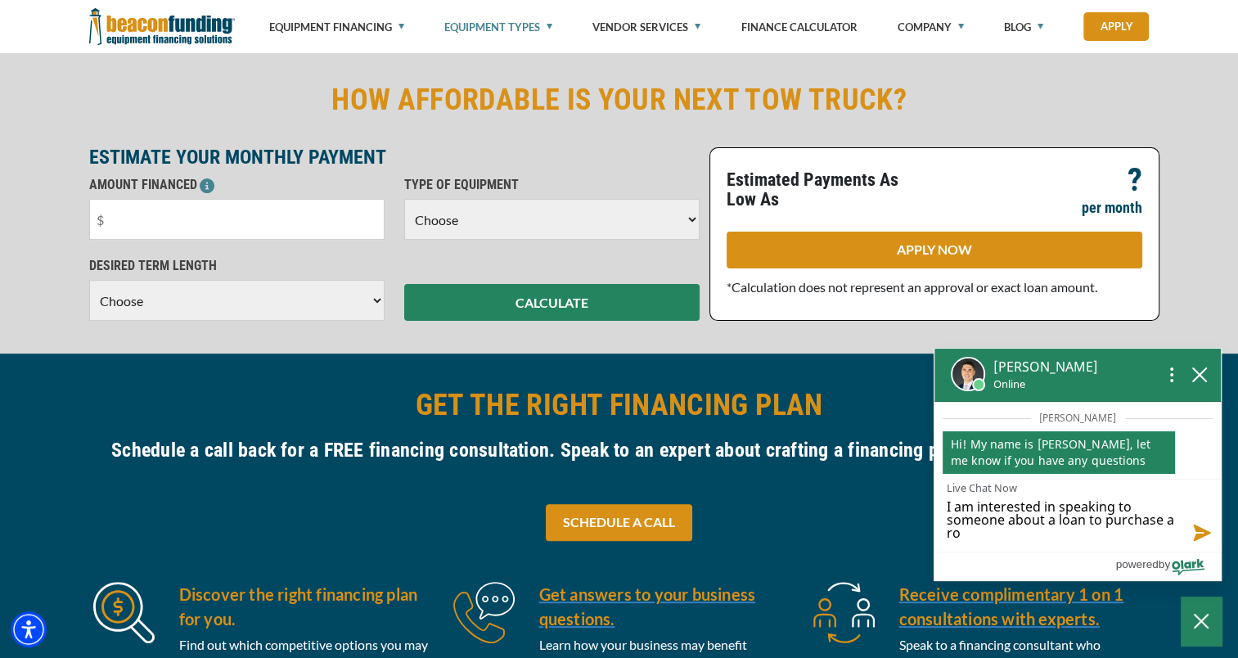
scroll to position [0, 0]
type textarea "I am interested in speaking to someone about a loan to purchase a rol"
type textarea "I am interested in speaking to someone about a loan to purchase a roll"
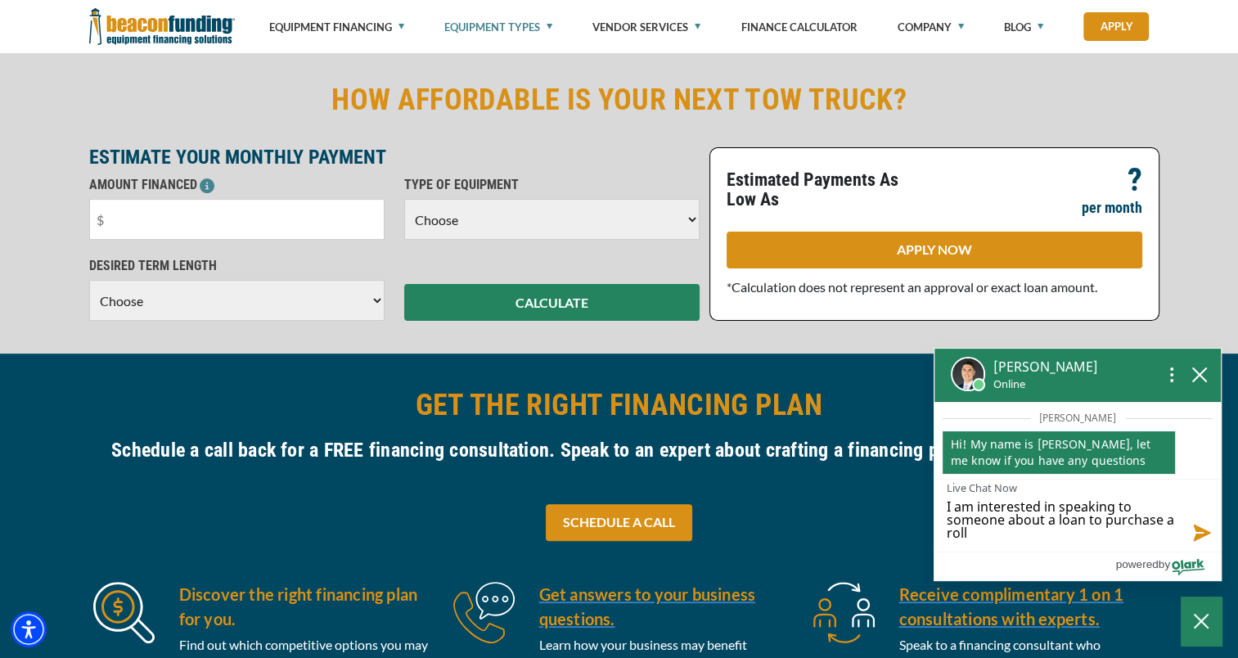
type textarea "I am interested in speaking to someone about a loan to purchase a rollb"
type textarea "I am interested in speaking to someone about a loan to purchase a rollba"
type textarea "I am interested in speaking to someone about a loan to purchase a rollbac"
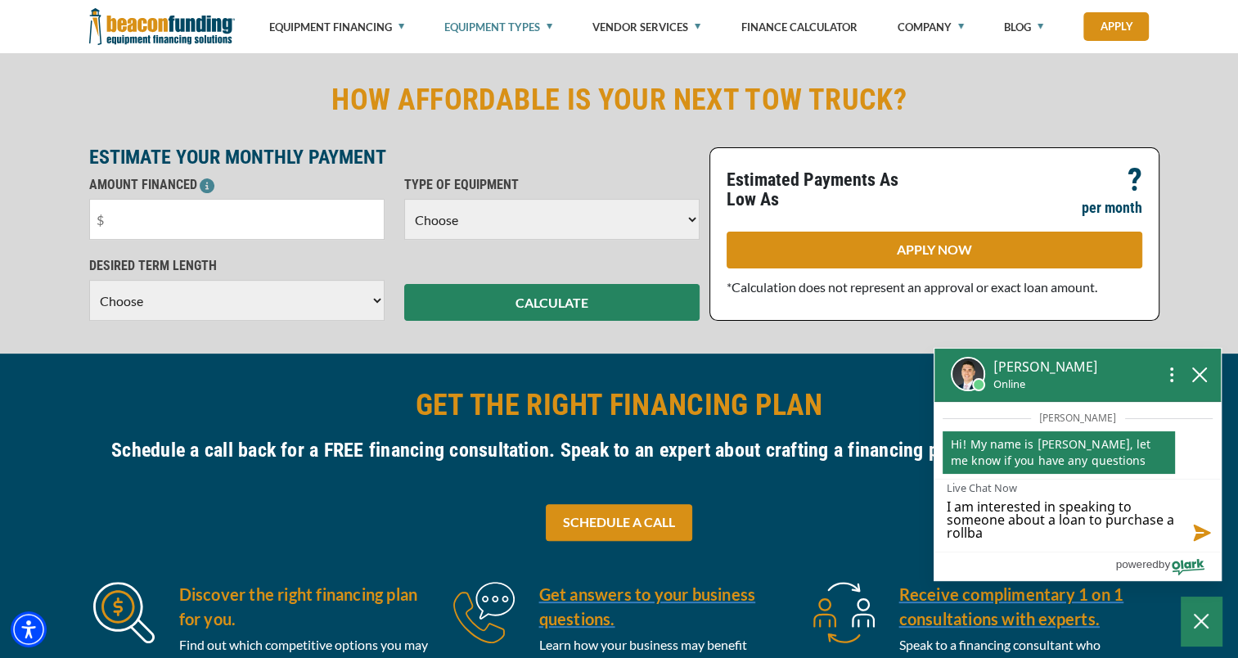
type textarea "I am interested in speaking to someone about a loan to purchase a rollbac"
type textarea "I am interested in speaking to someone about a loan to purchase a rollback"
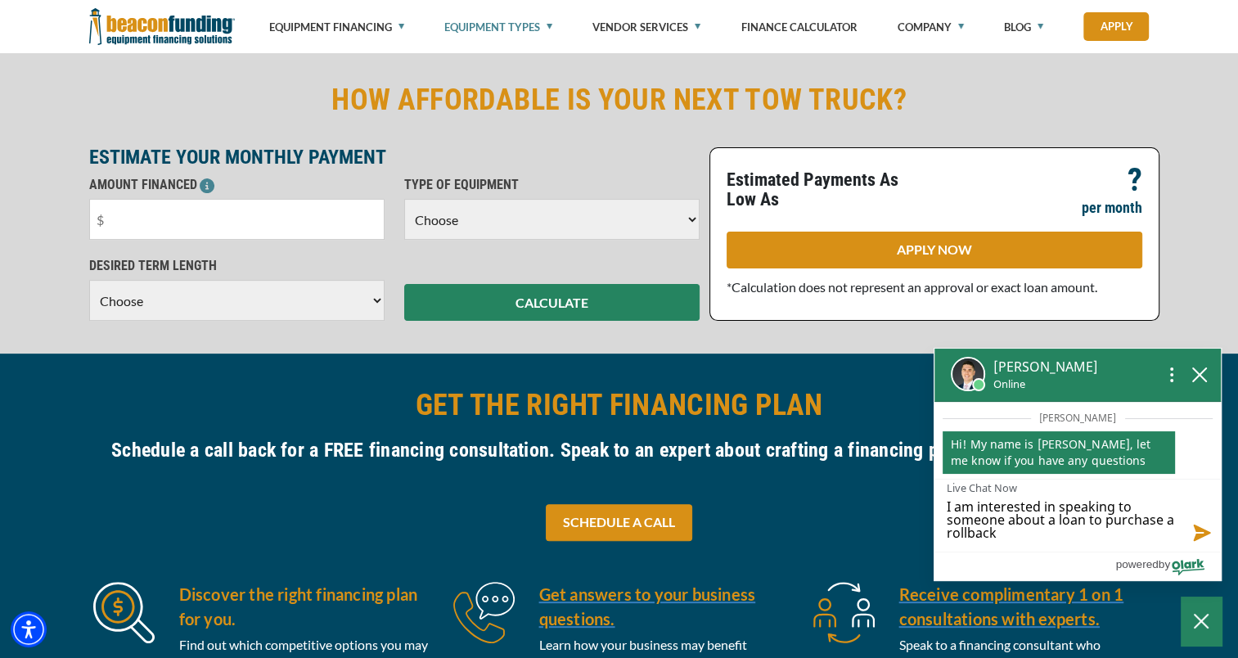
type textarea "I am interested in speaking to someone about a loan to purchase a rollback f"
click at [1195, 530] on button "Send message" at bounding box center [1199, 531] width 44 height 41
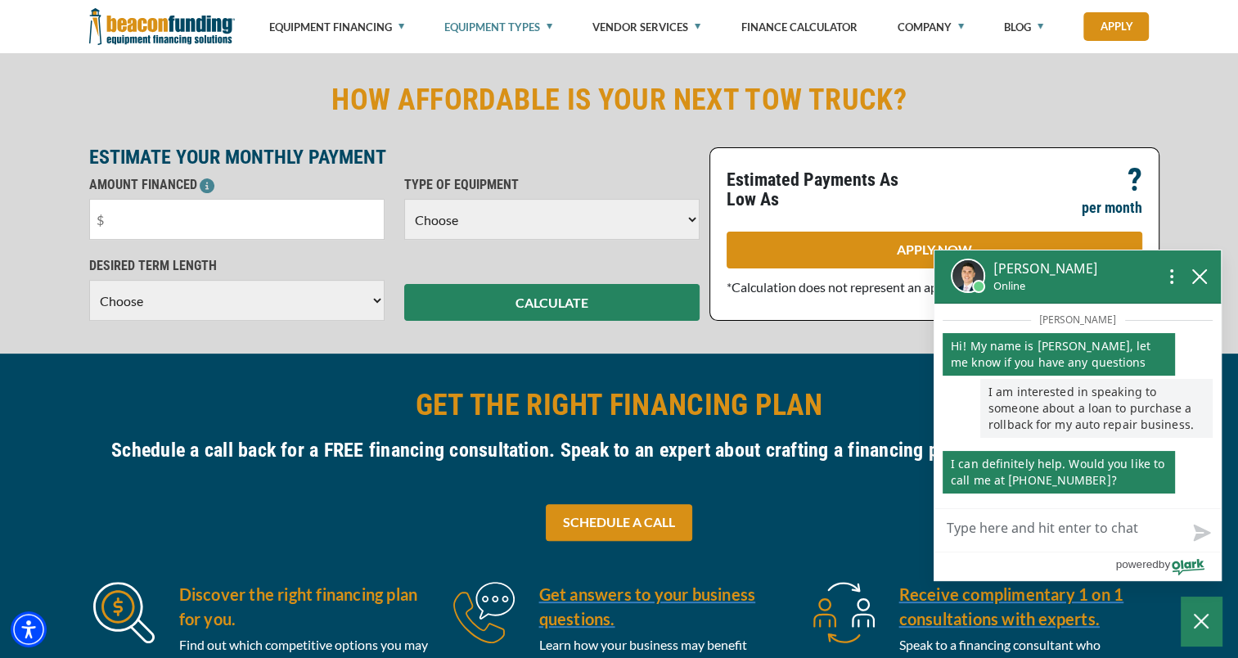
click at [1057, 546] on textarea "Live Chat Now" at bounding box center [1077, 530] width 286 height 43
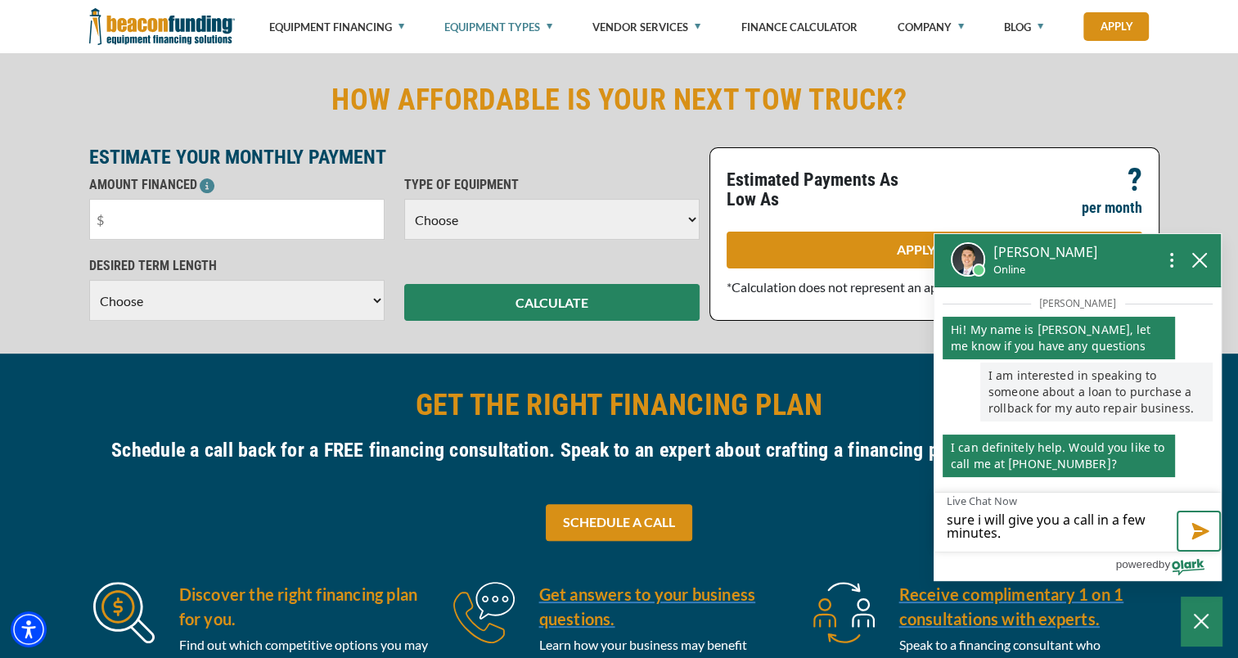
click at [1201, 533] on button "Send message" at bounding box center [1199, 531] width 44 height 41
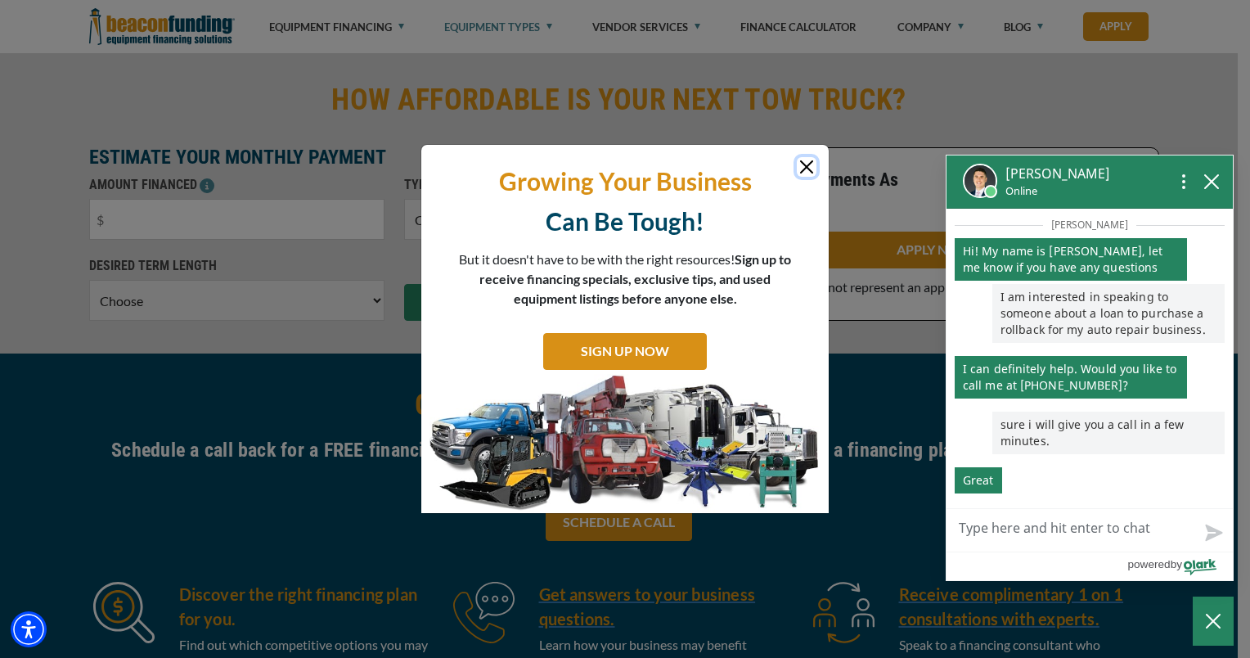
click at [804, 171] on button "Close" at bounding box center [807, 167] width 20 height 20
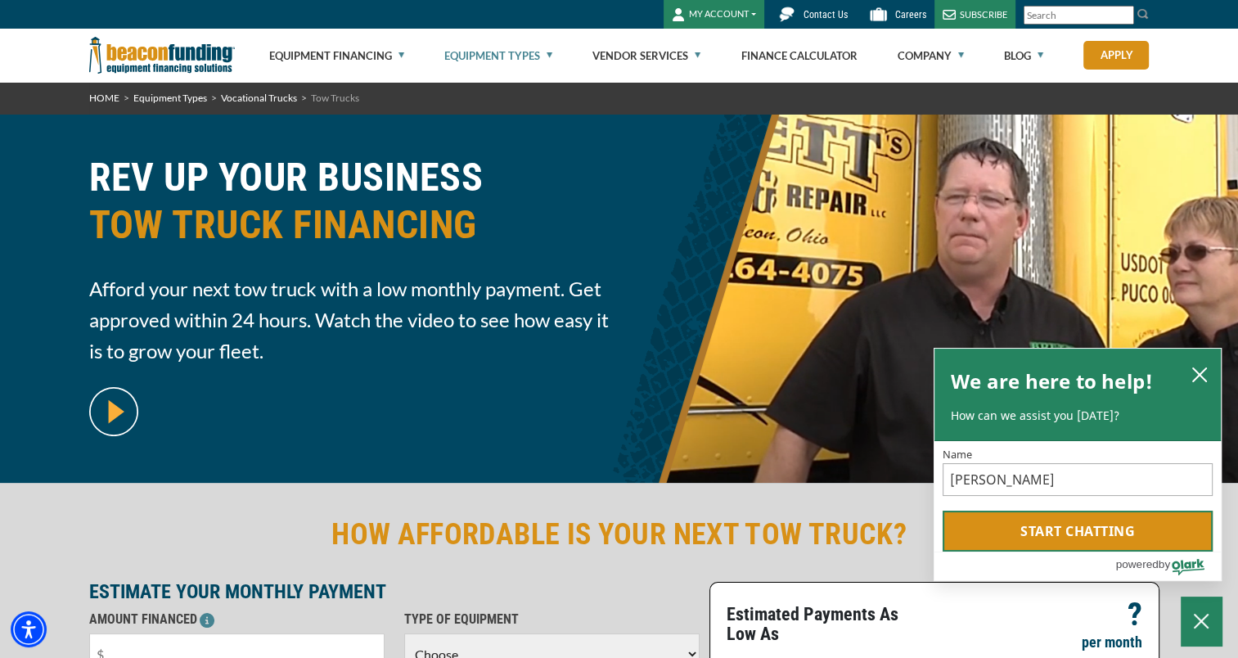
click at [1106, 539] on button "Start chatting" at bounding box center [1078, 531] width 270 height 41
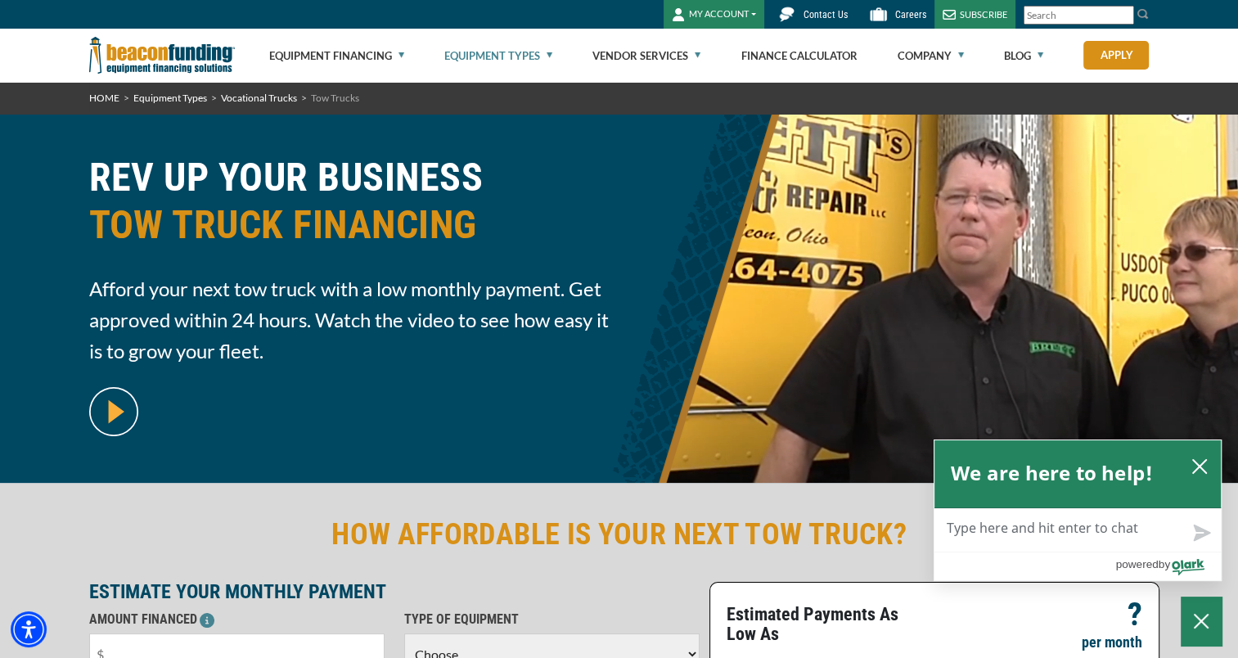
click at [1070, 535] on textarea "Live Chat Now" at bounding box center [1077, 530] width 286 height 43
click at [835, 12] on span "Contact Us" at bounding box center [825, 14] width 44 height 11
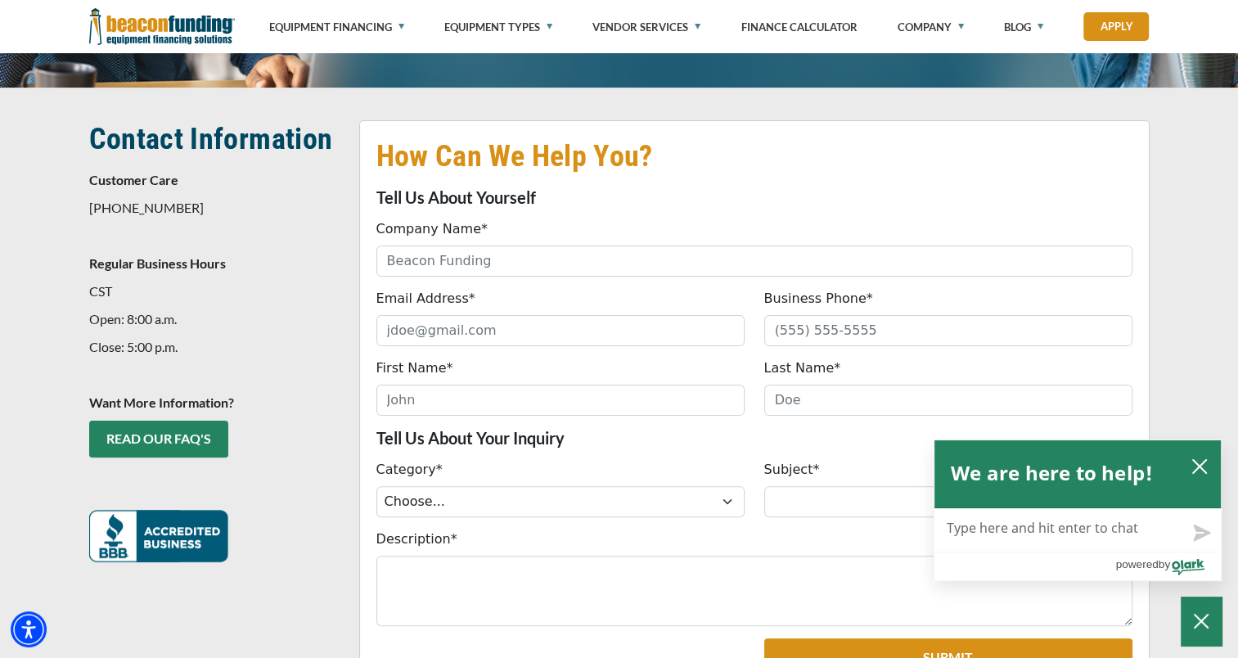
scroll to position [324, 0]
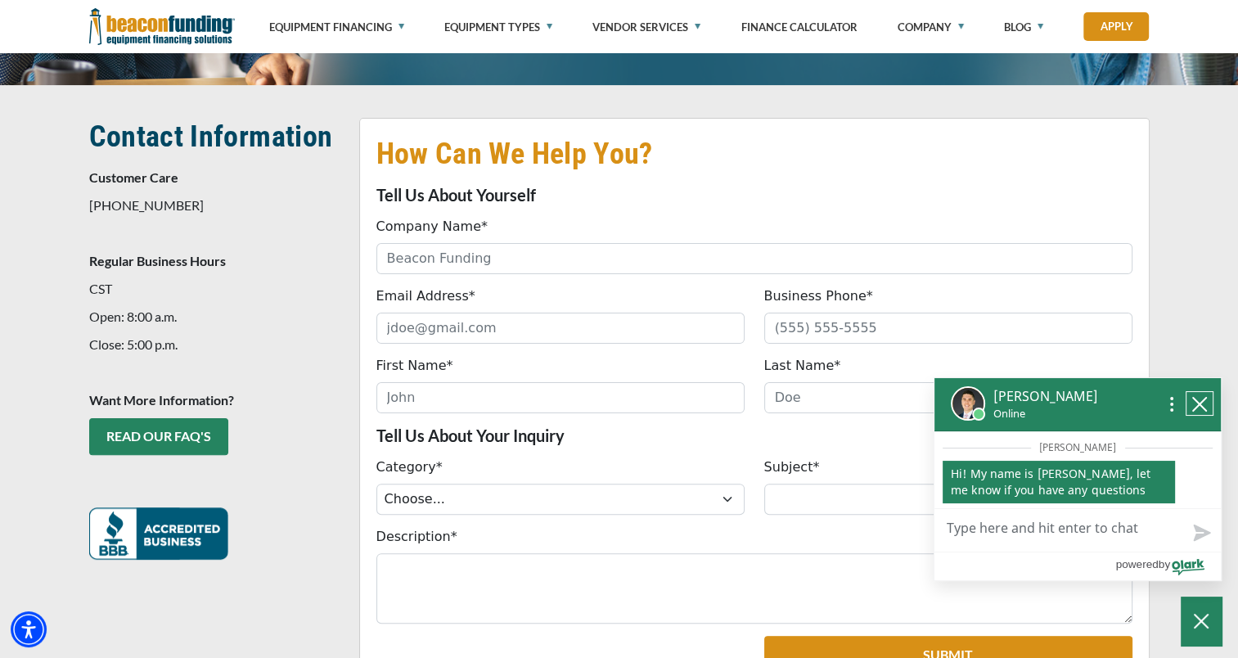
click at [1203, 406] on icon "close chatbox" at bounding box center [1199, 404] width 13 height 13
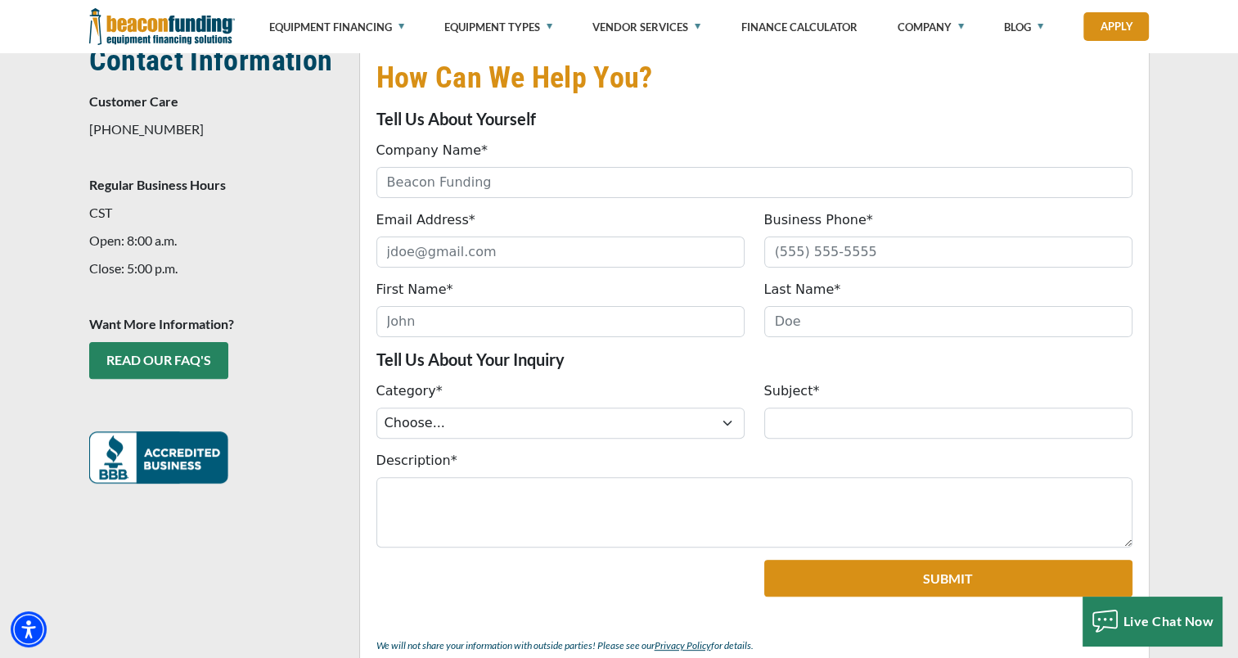
scroll to position [0, 0]
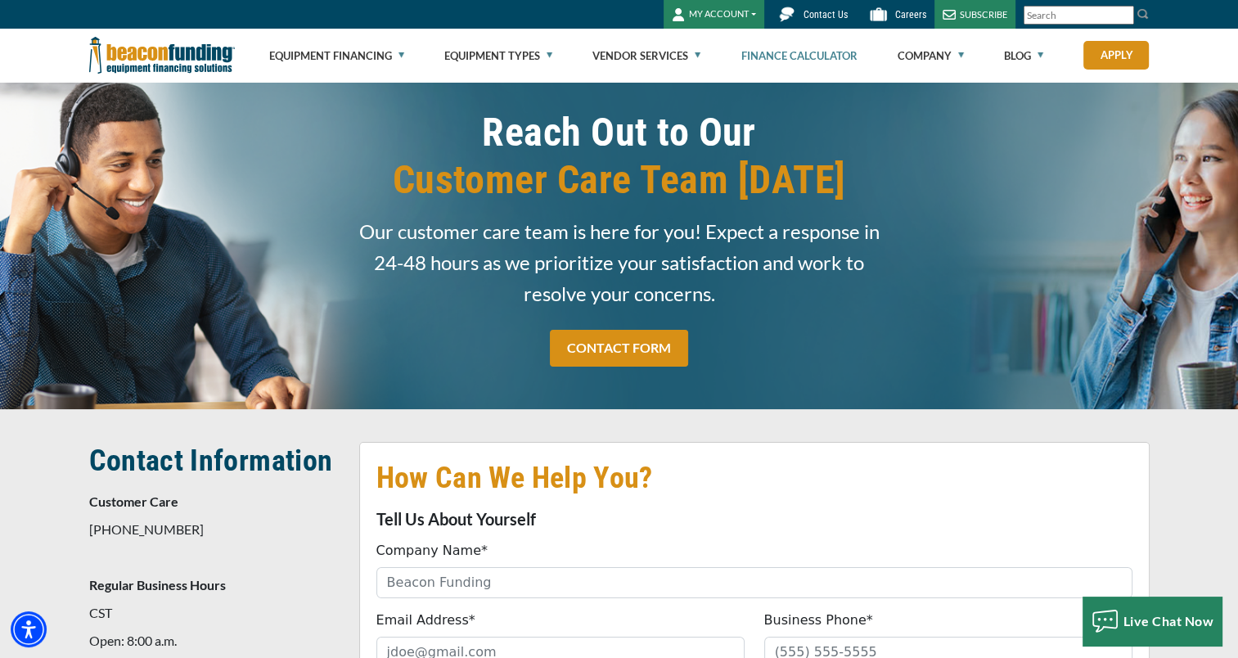
click at [767, 51] on link "Finance Calculator" at bounding box center [798, 55] width 116 height 52
